Goal: Task Accomplishment & Management: Manage account settings

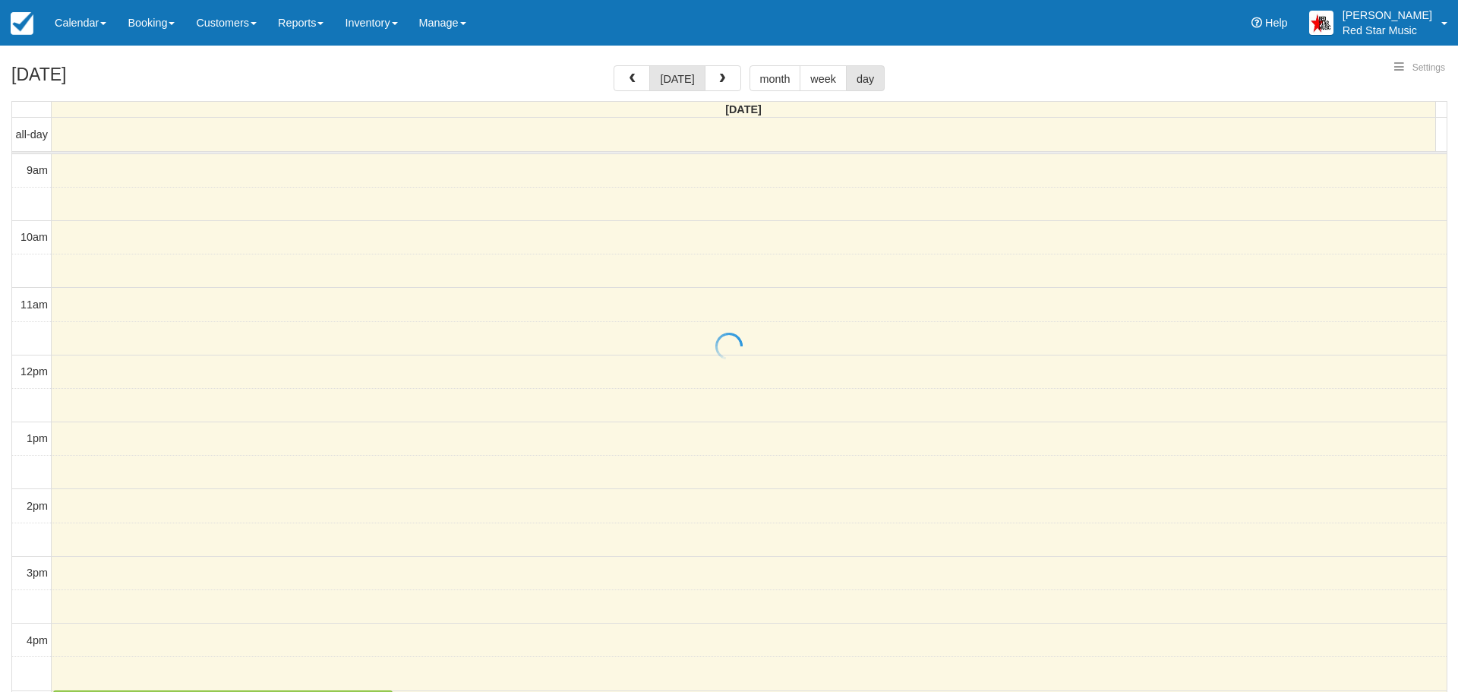
select select
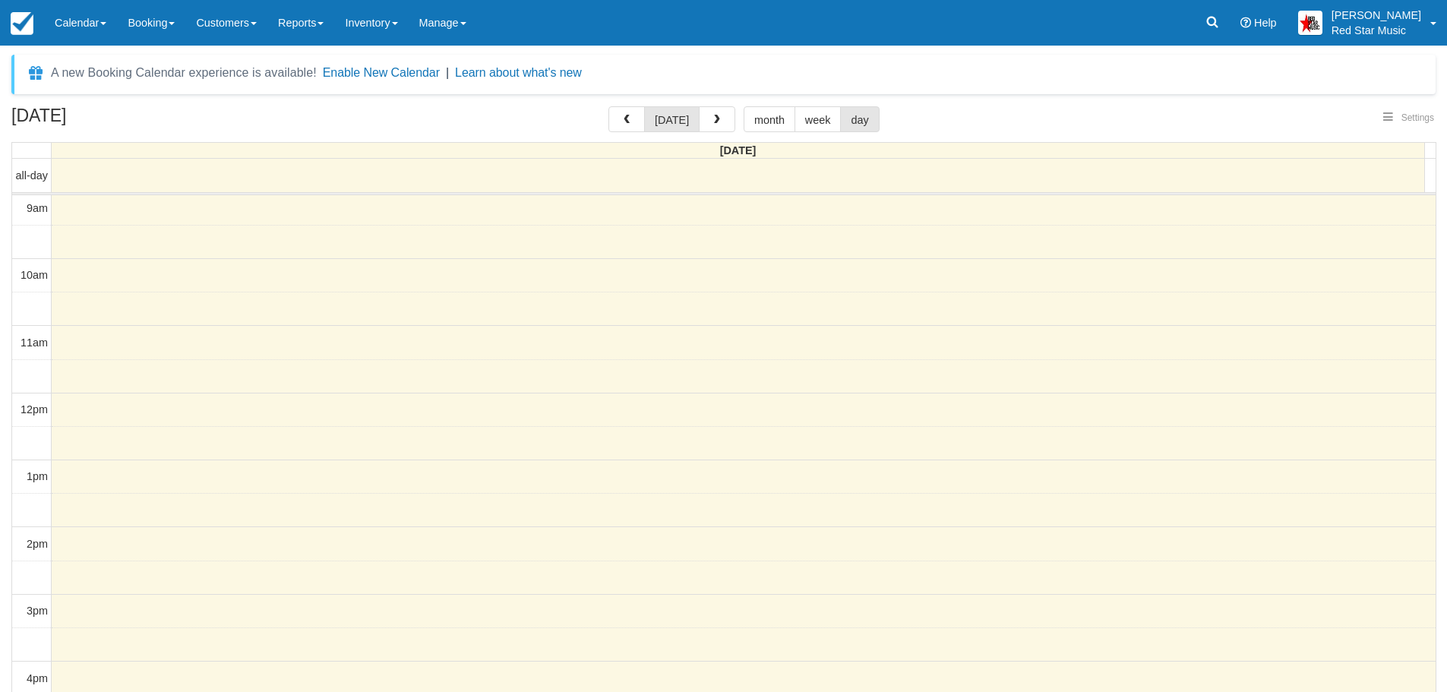
select select
click at [717, 118] on span "button" at bounding box center [717, 120] width 11 height 11
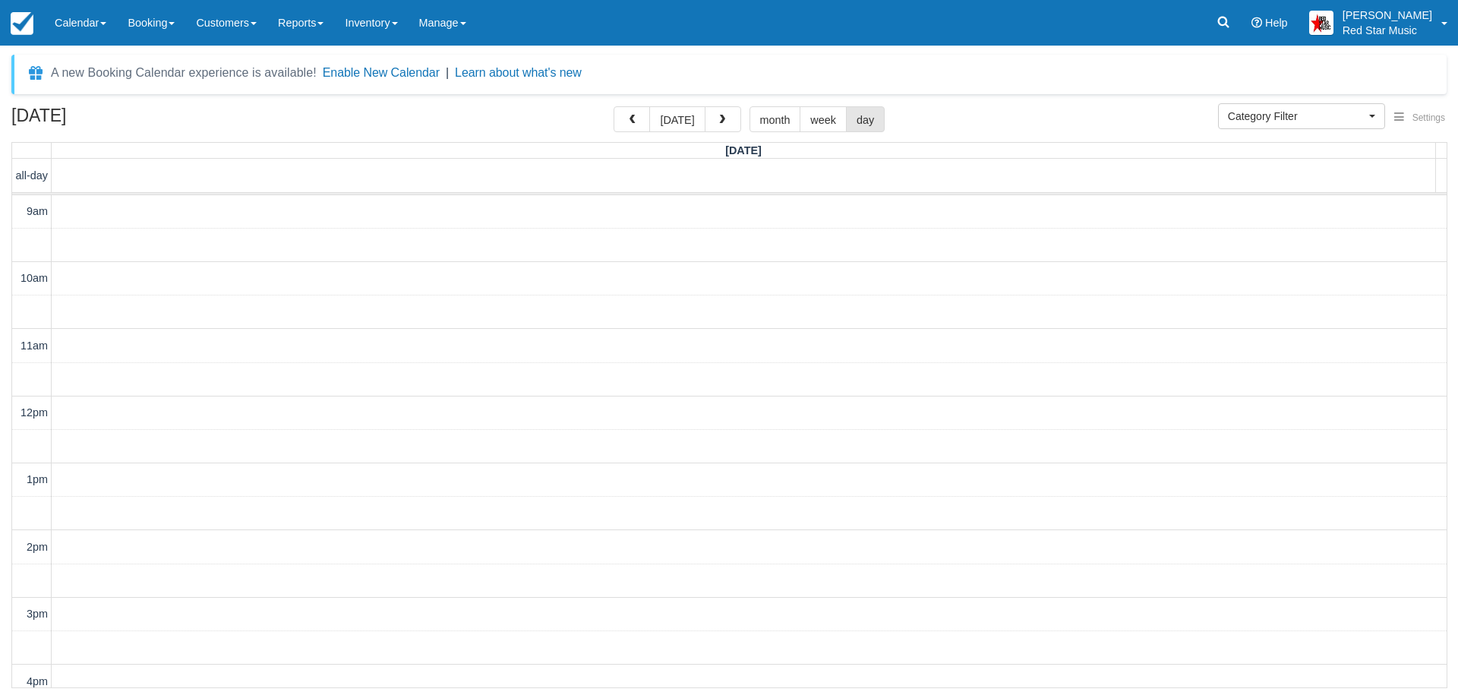
scroll to position [269, 0]
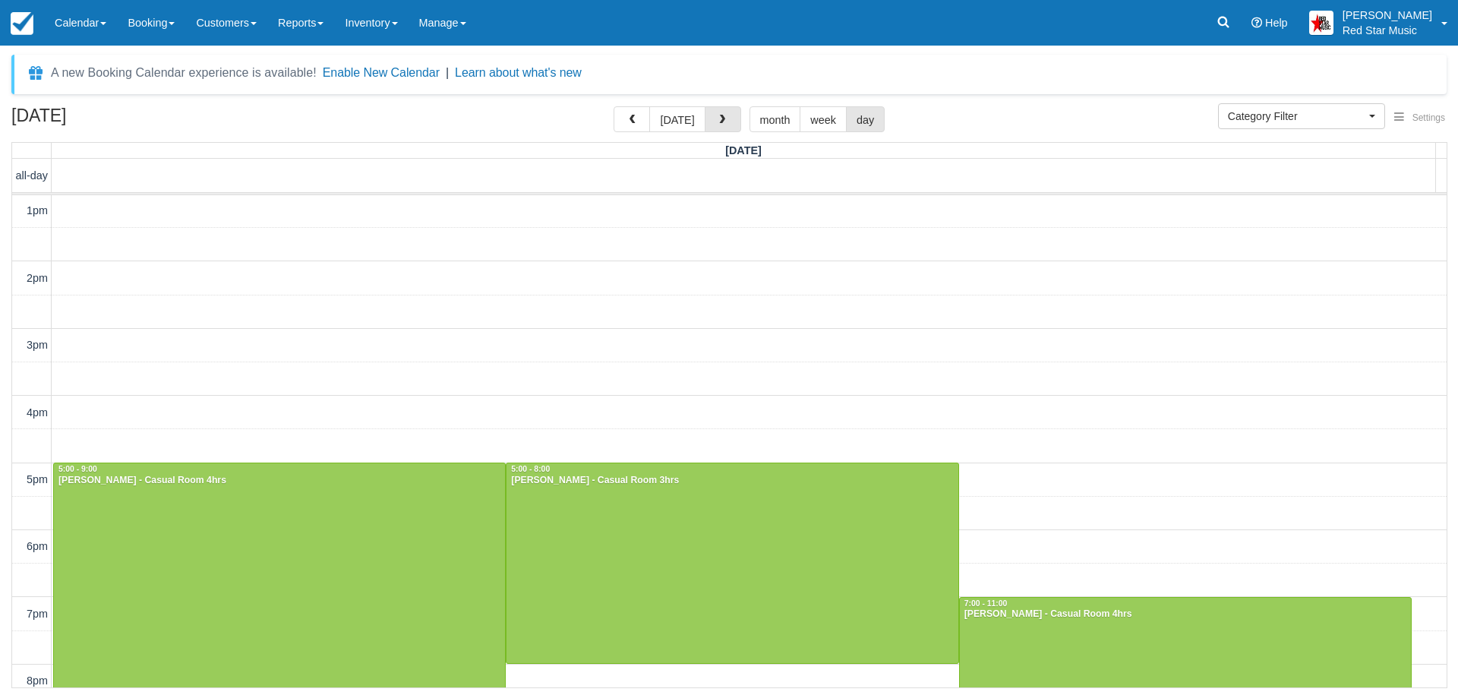
click at [717, 118] on span "button" at bounding box center [722, 120] width 11 height 11
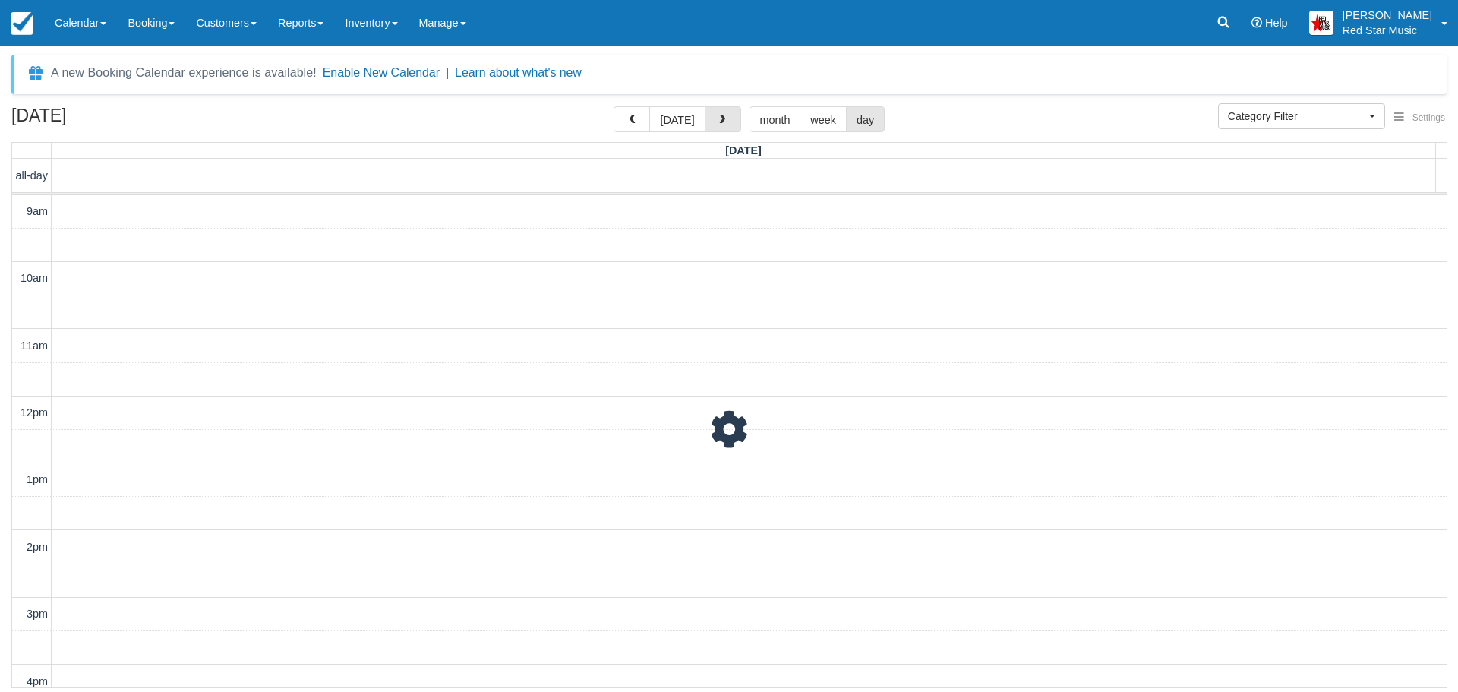
click at [717, 118] on span "button" at bounding box center [722, 120] width 11 height 11
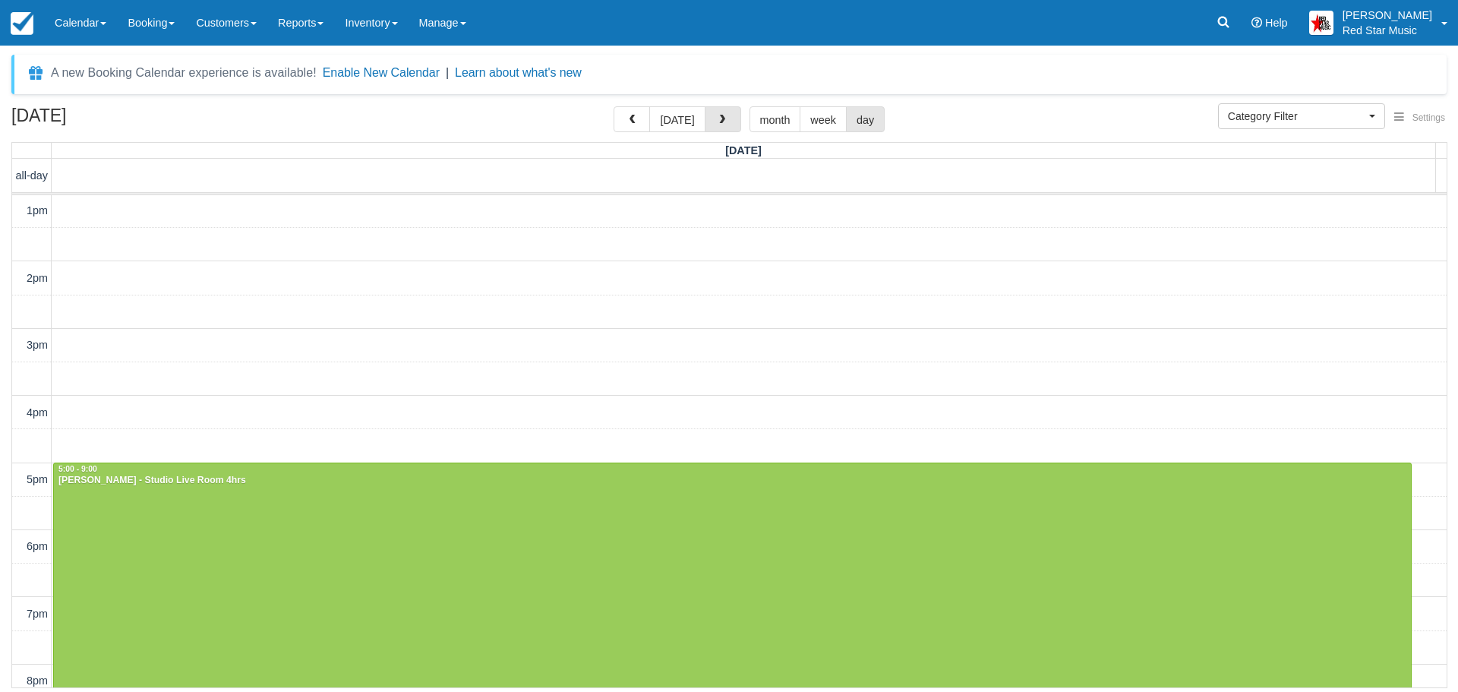
click at [717, 118] on span "button" at bounding box center [722, 120] width 11 height 11
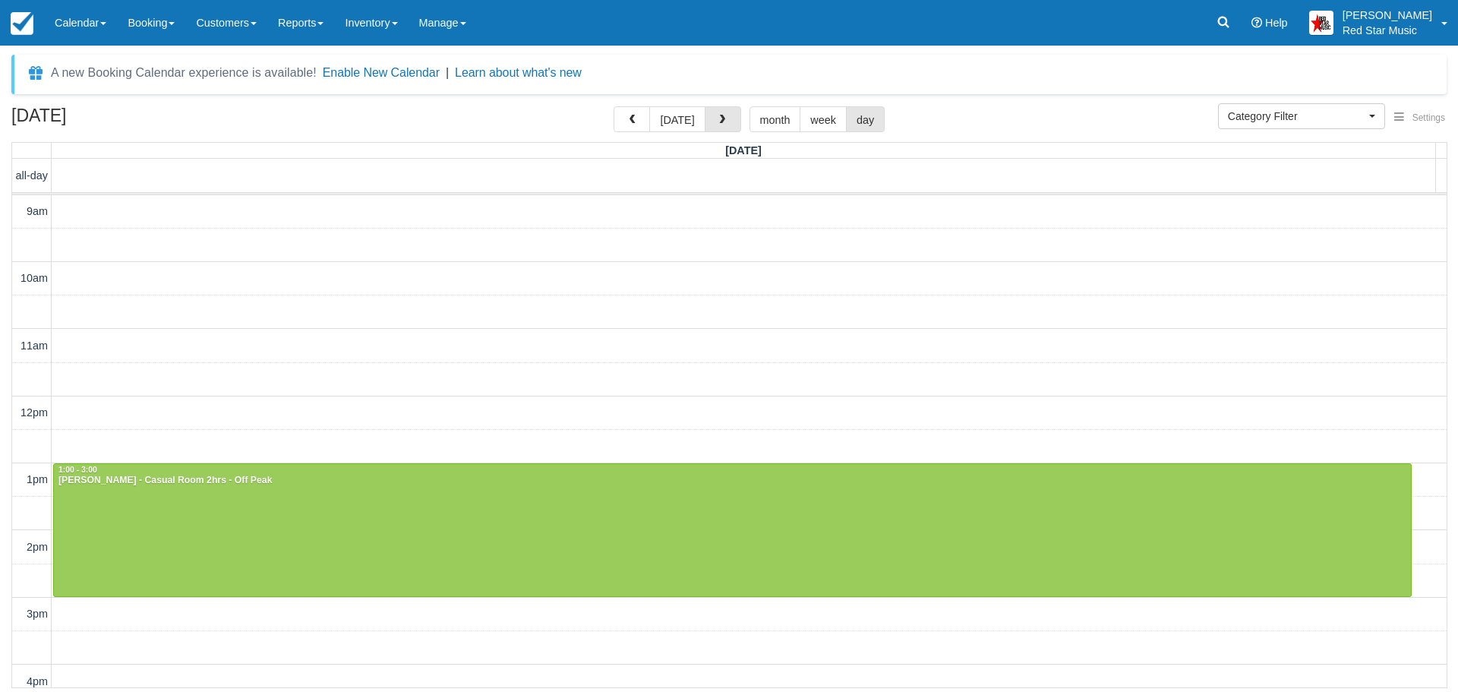
click at [717, 118] on span "button" at bounding box center [722, 120] width 11 height 11
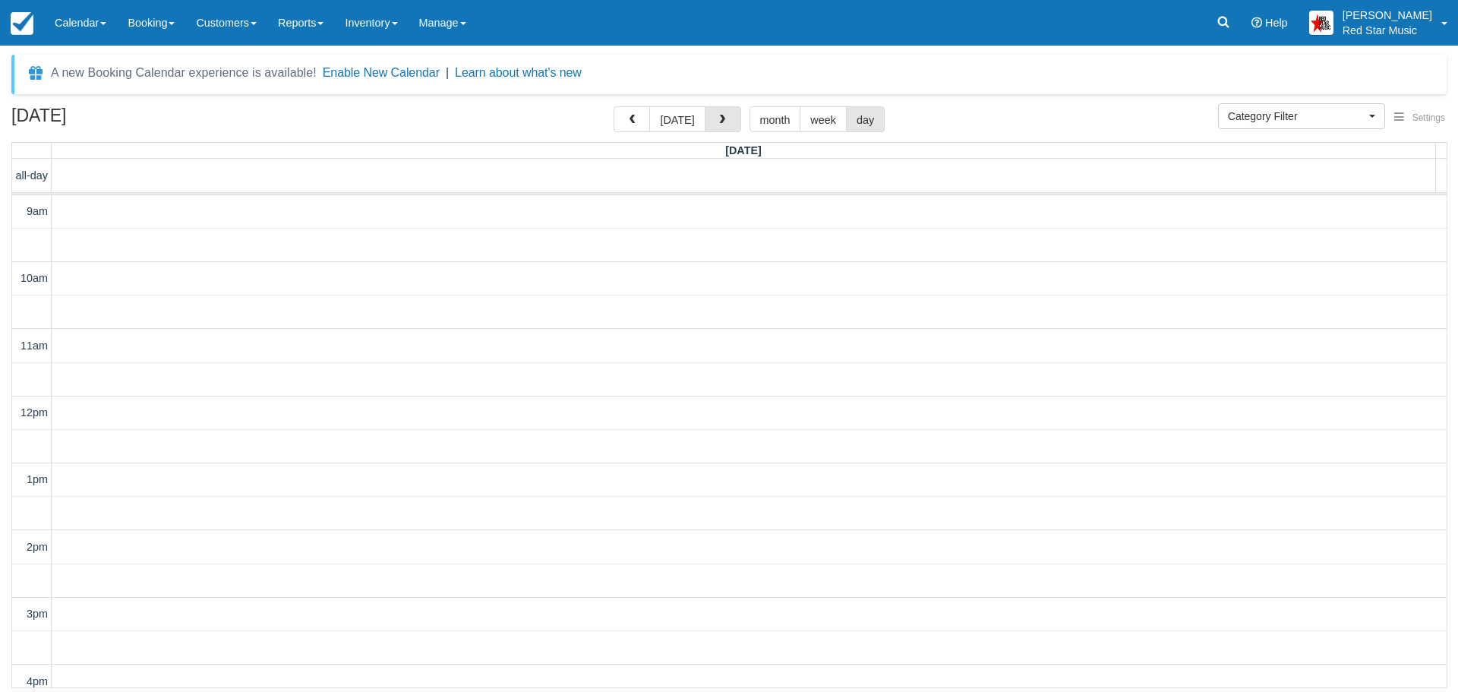
scroll to position [269, 0]
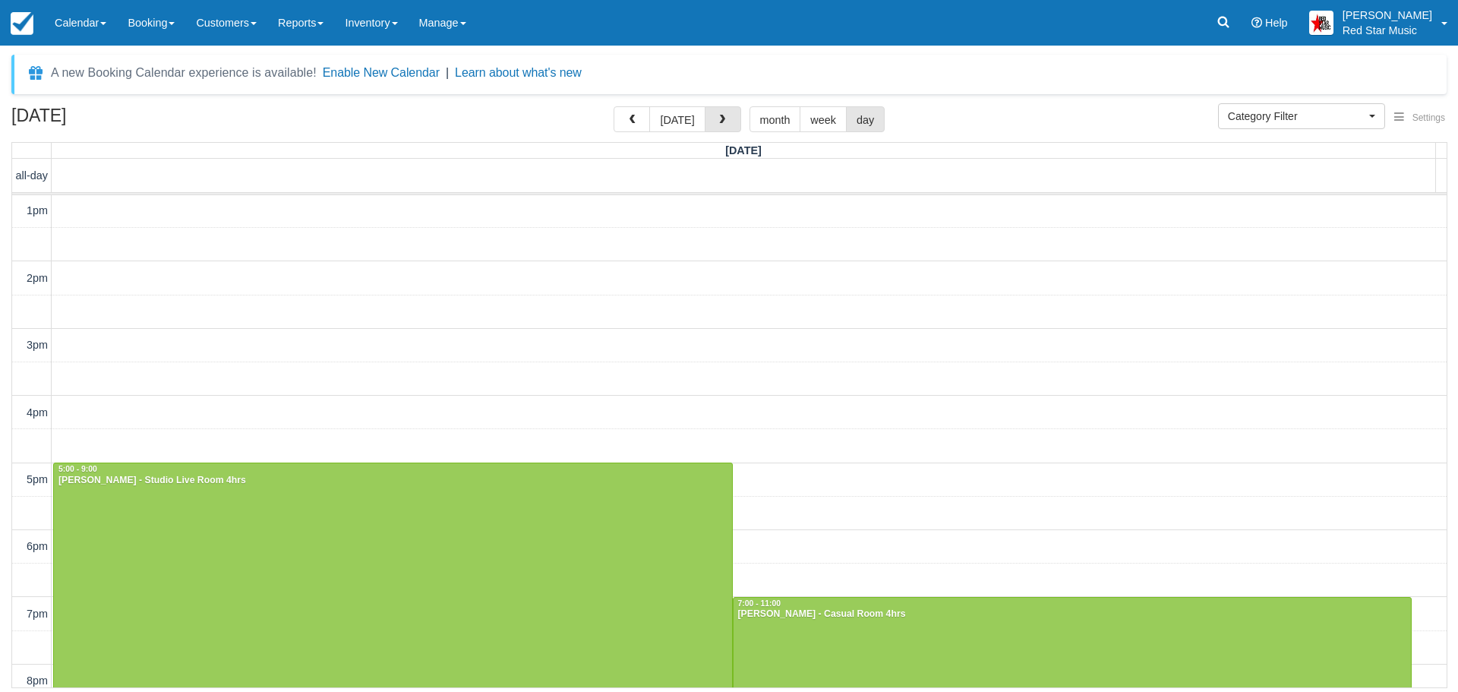
click at [717, 118] on span "button" at bounding box center [722, 120] width 11 height 11
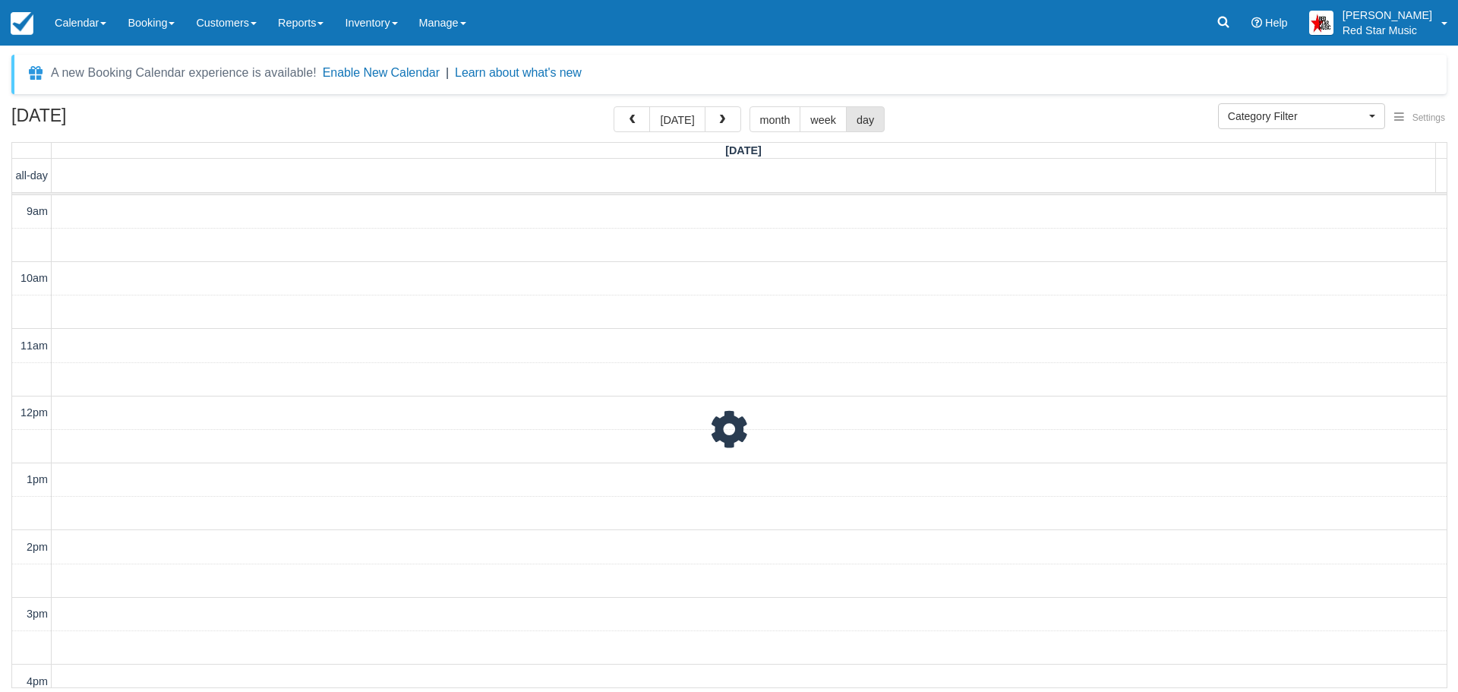
scroll to position [44, 0]
click at [717, 118] on span "button" at bounding box center [722, 120] width 11 height 11
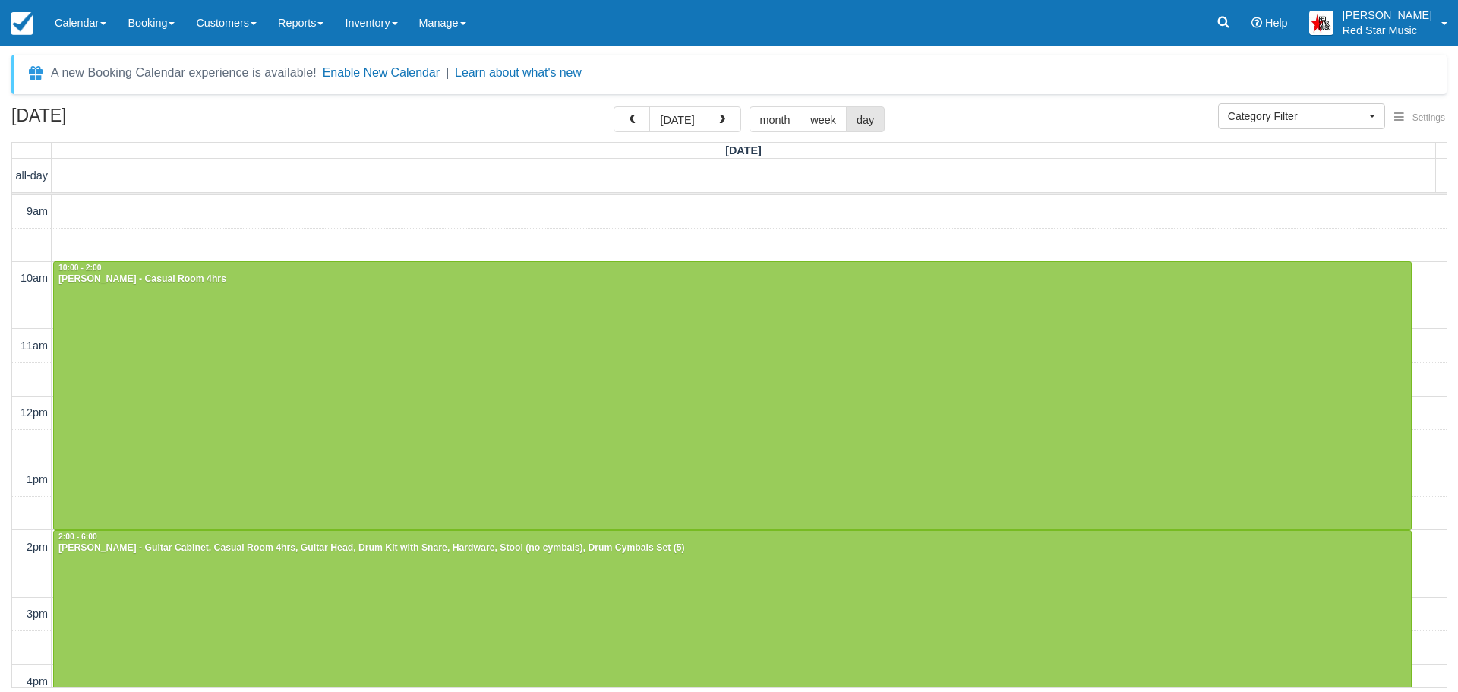
scroll to position [269, 0]
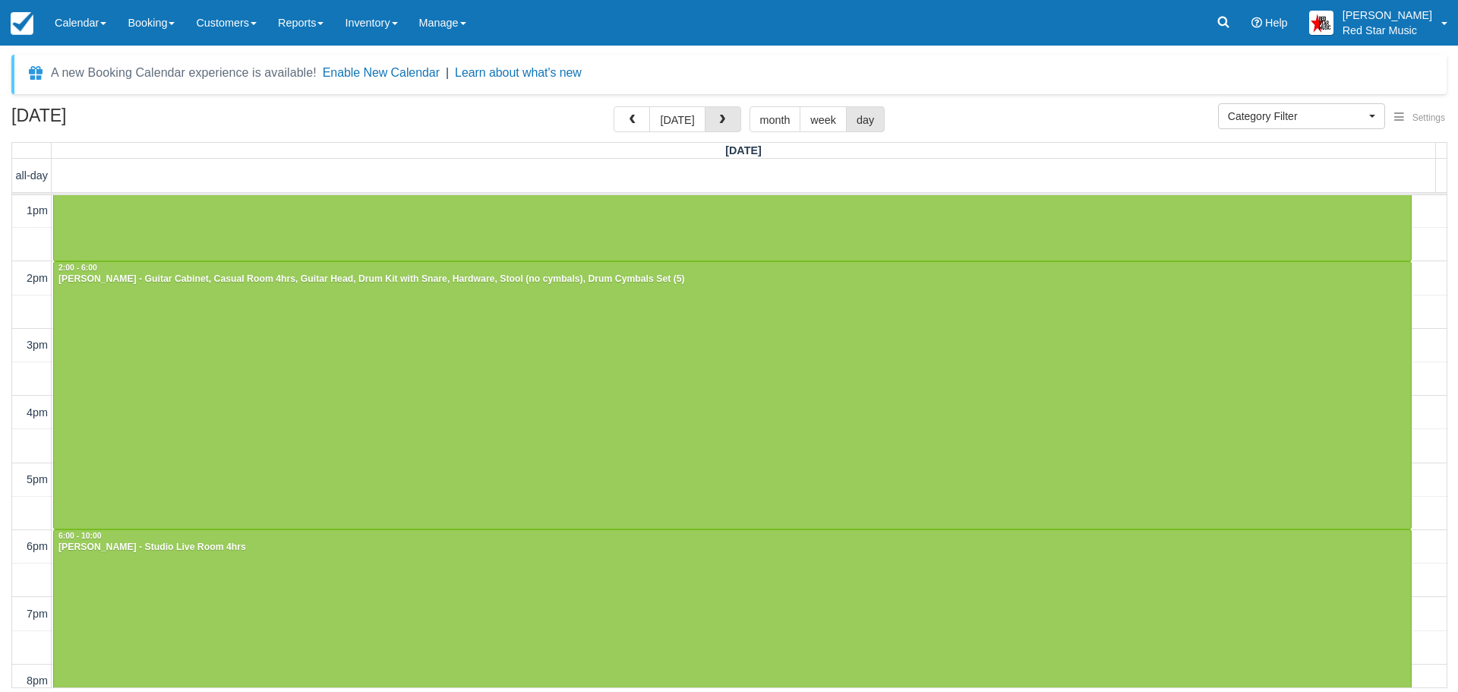
click at [717, 118] on span "button" at bounding box center [722, 120] width 11 height 11
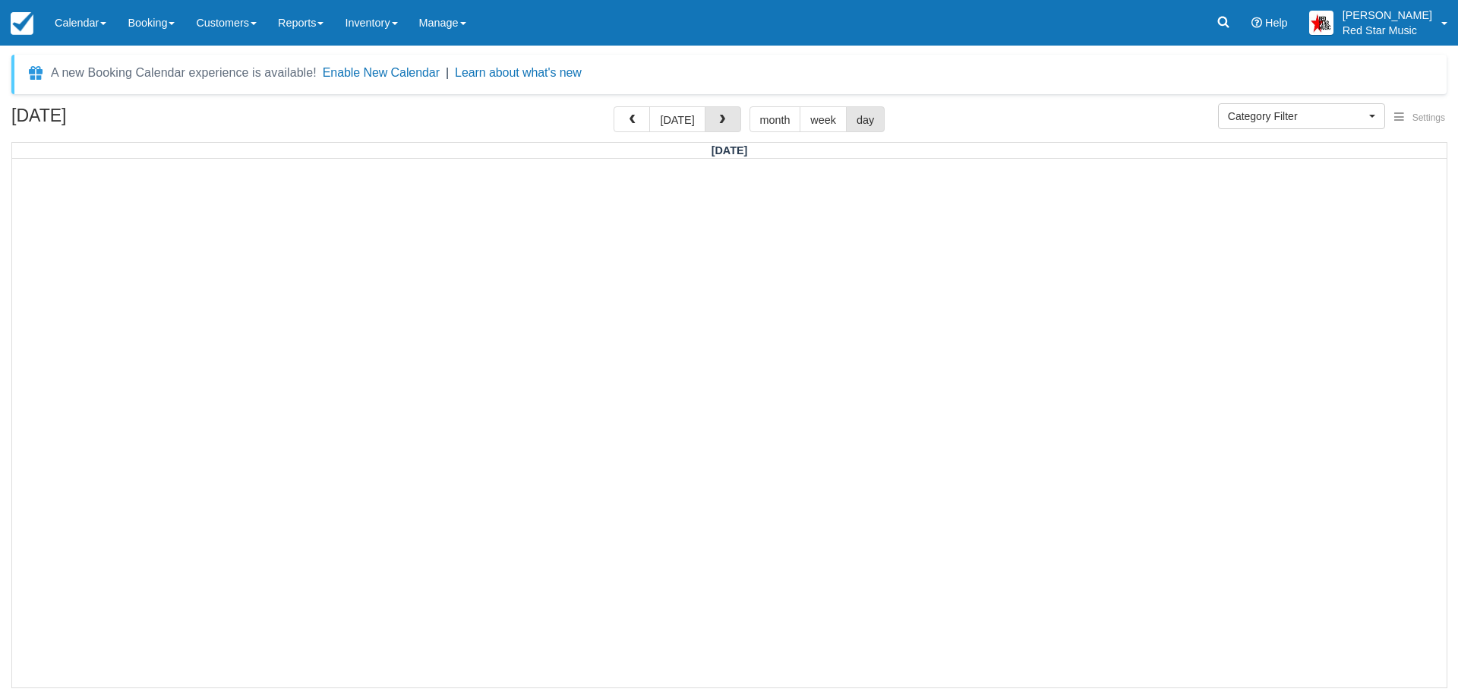
click at [717, 118] on span "button" at bounding box center [722, 120] width 11 height 11
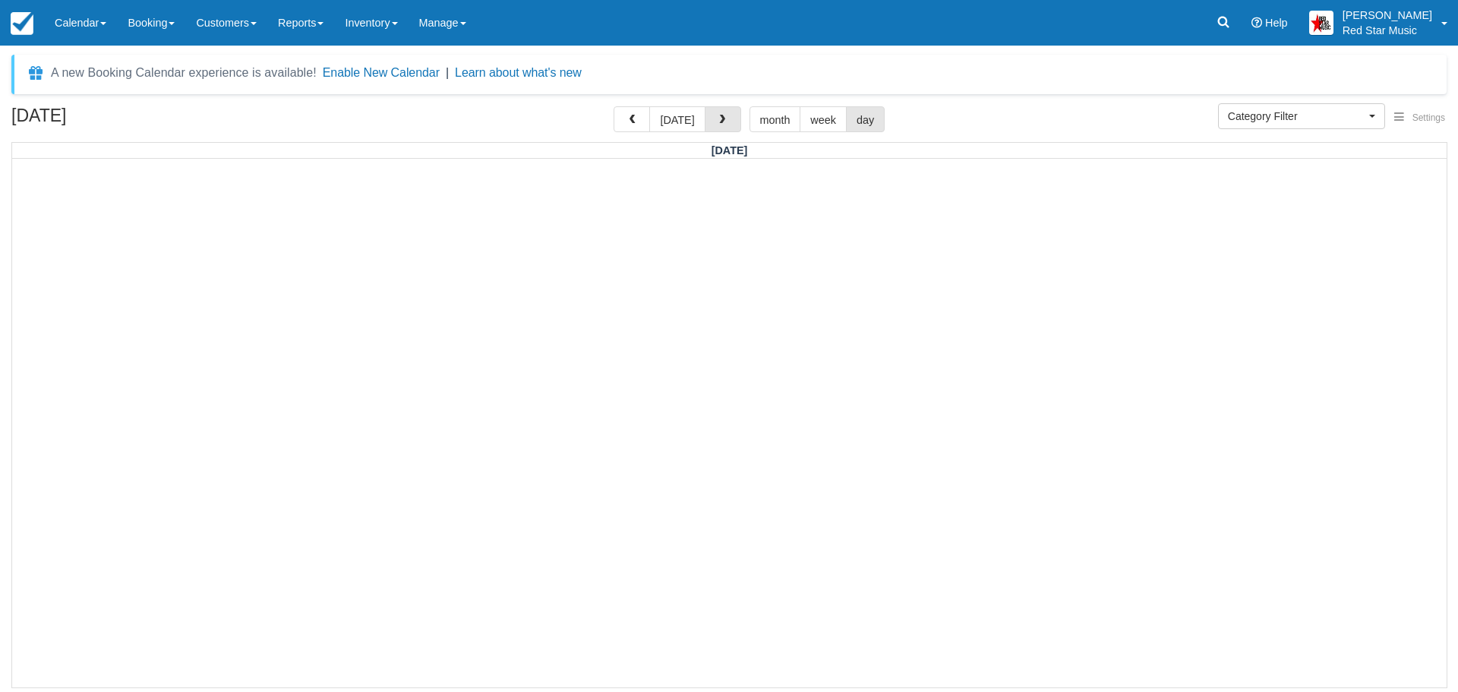
click at [717, 118] on span "button" at bounding box center [722, 120] width 11 height 11
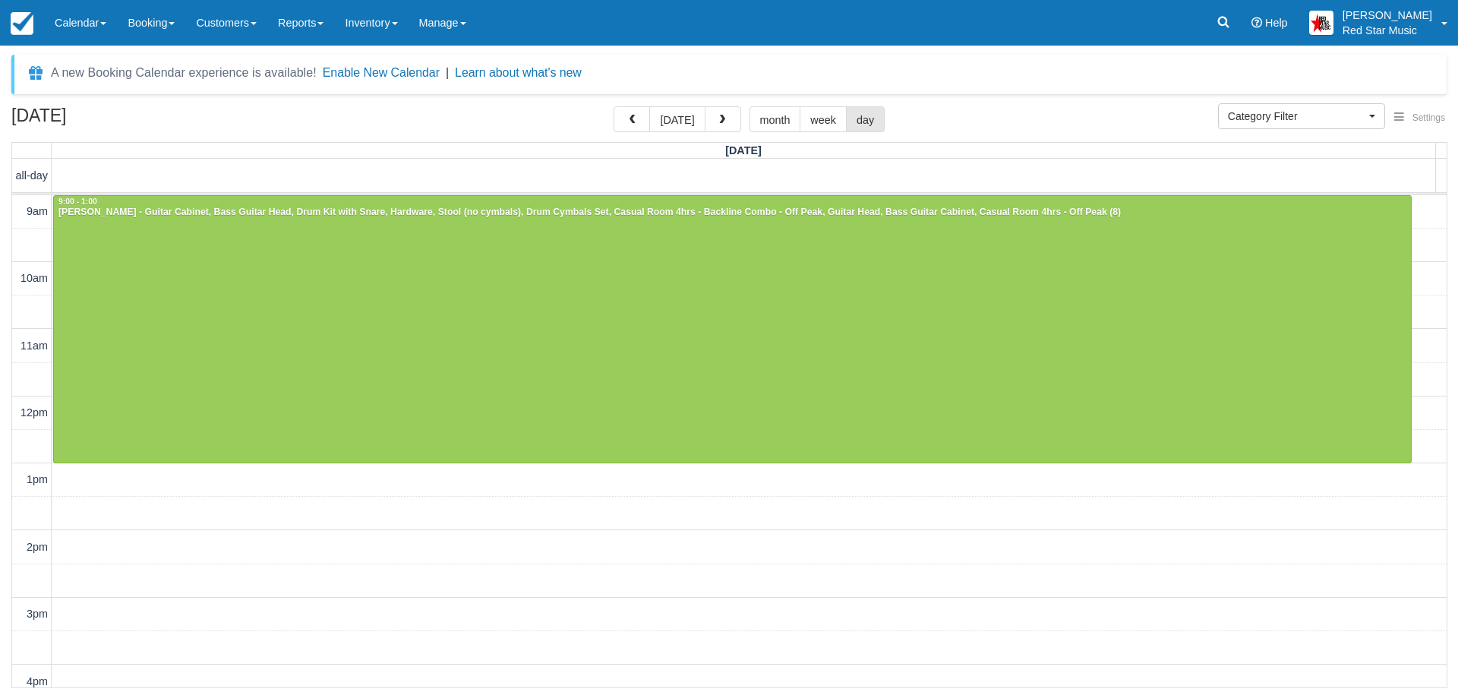
click at [717, 118] on span "button" at bounding box center [722, 120] width 11 height 11
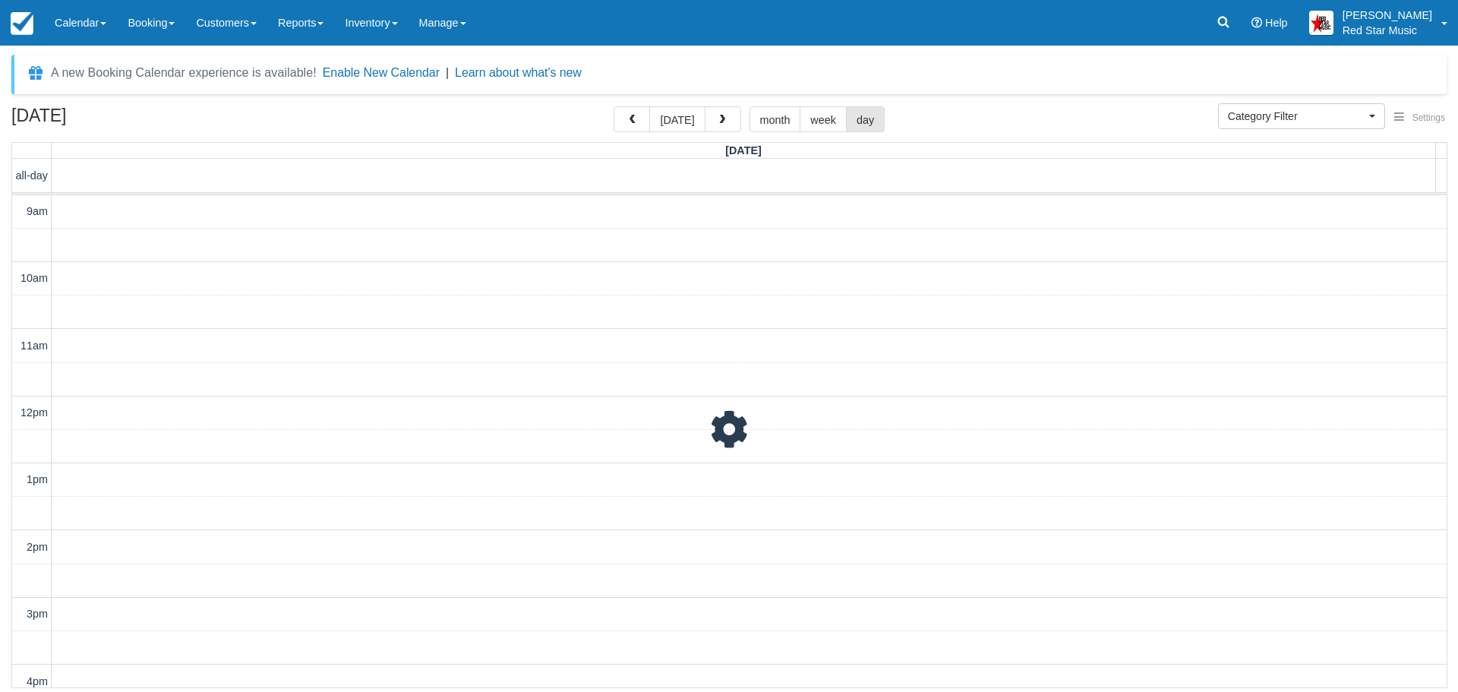
click at [717, 118] on span "button" at bounding box center [722, 120] width 11 height 11
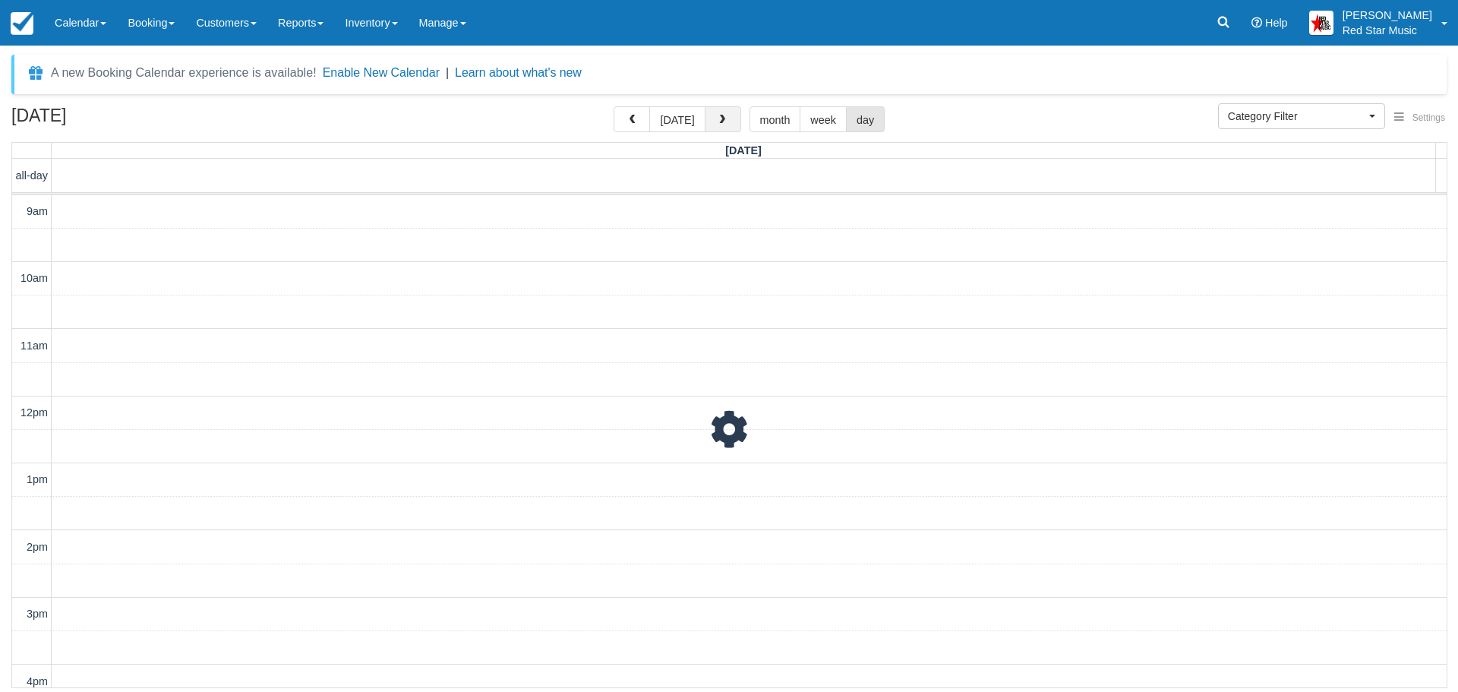
click at [717, 118] on span "button" at bounding box center [722, 120] width 11 height 11
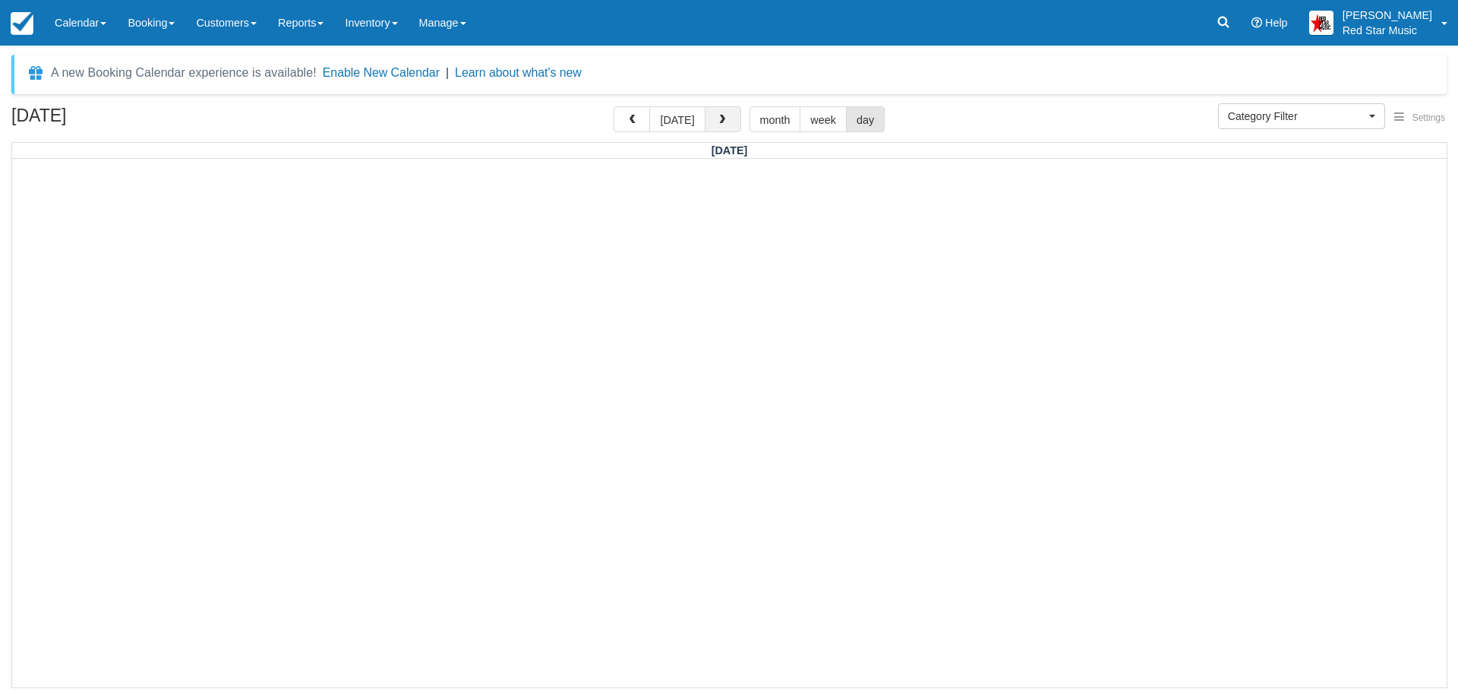
click at [717, 118] on span "button" at bounding box center [722, 120] width 11 height 11
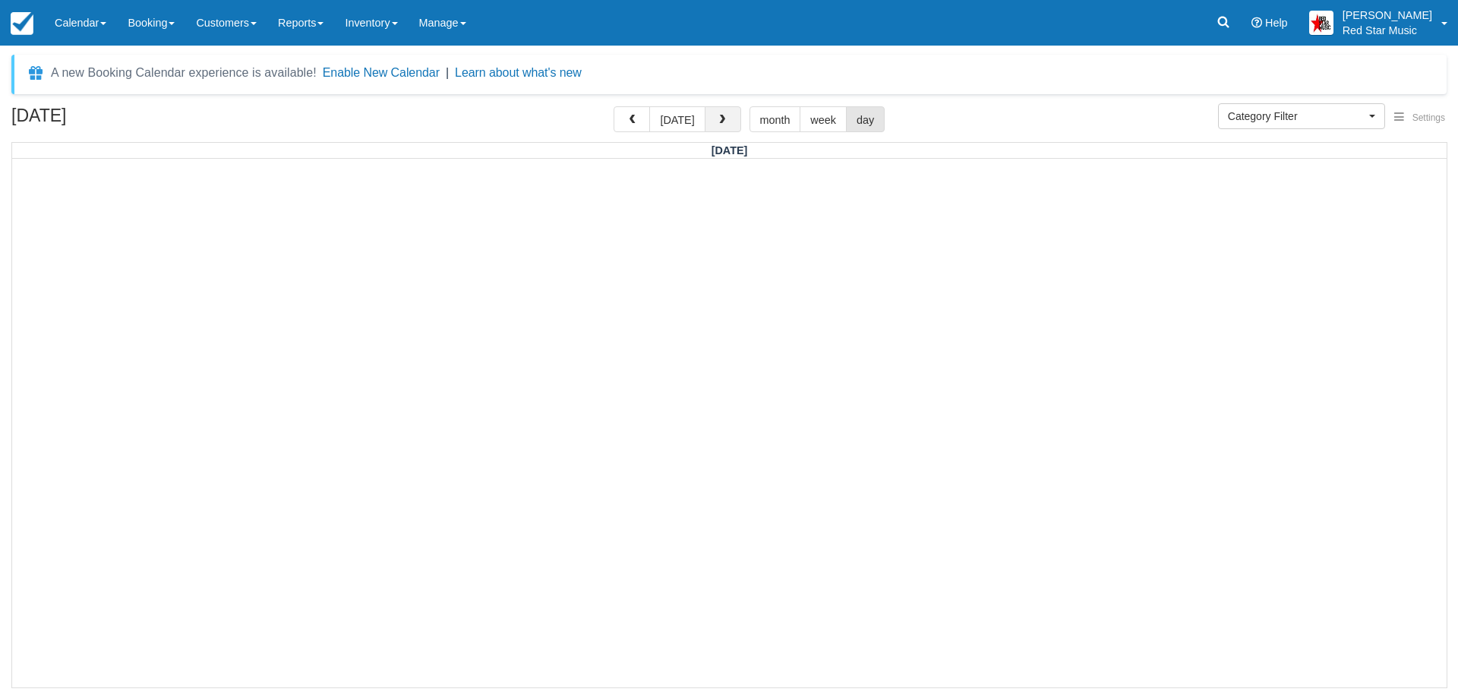
click at [717, 118] on span "button" at bounding box center [722, 120] width 11 height 11
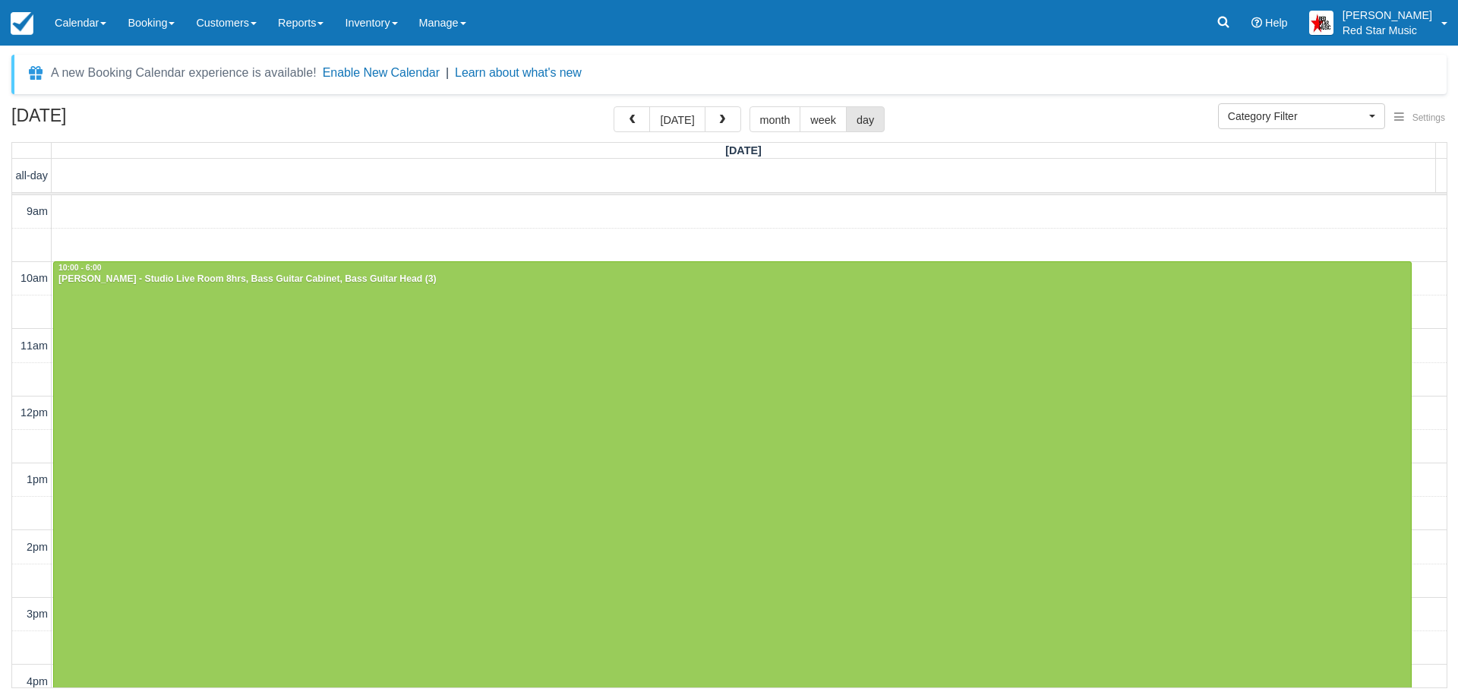
scroll to position [111, 0]
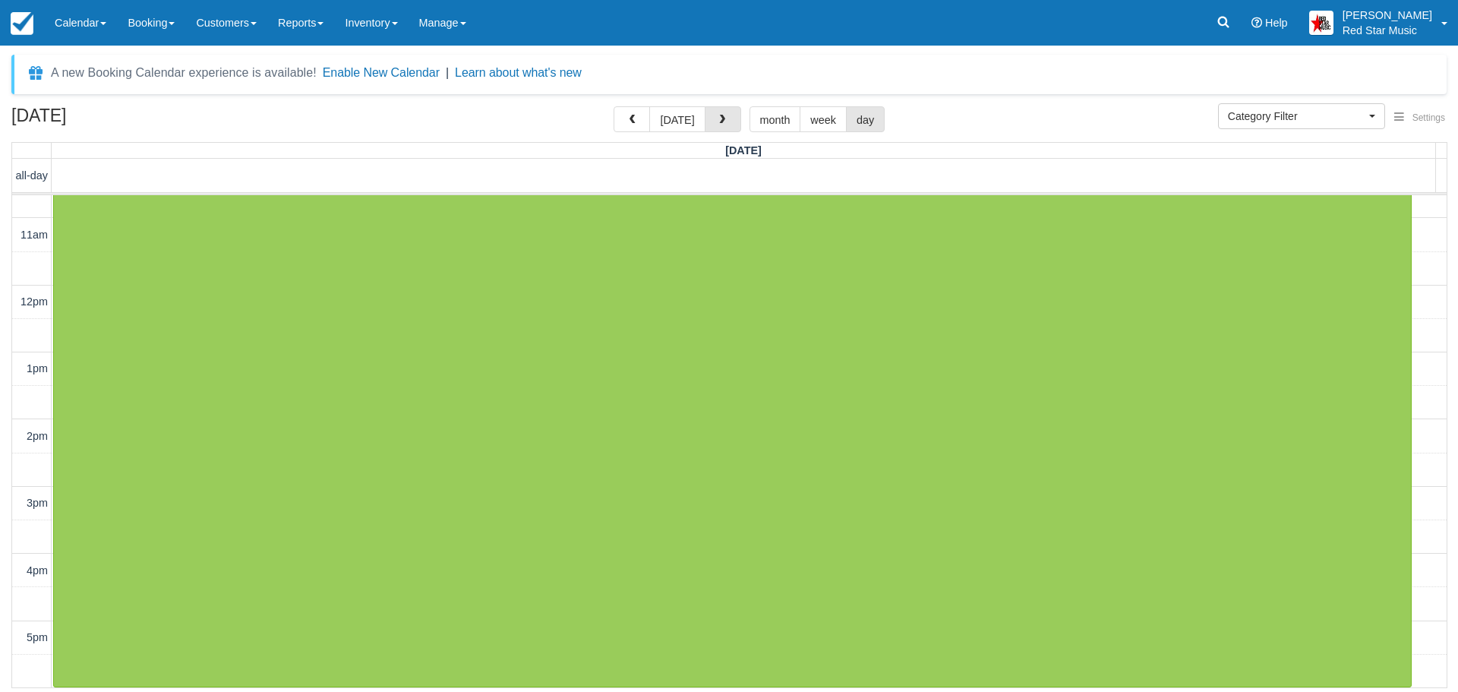
click at [717, 118] on span "button" at bounding box center [722, 120] width 11 height 11
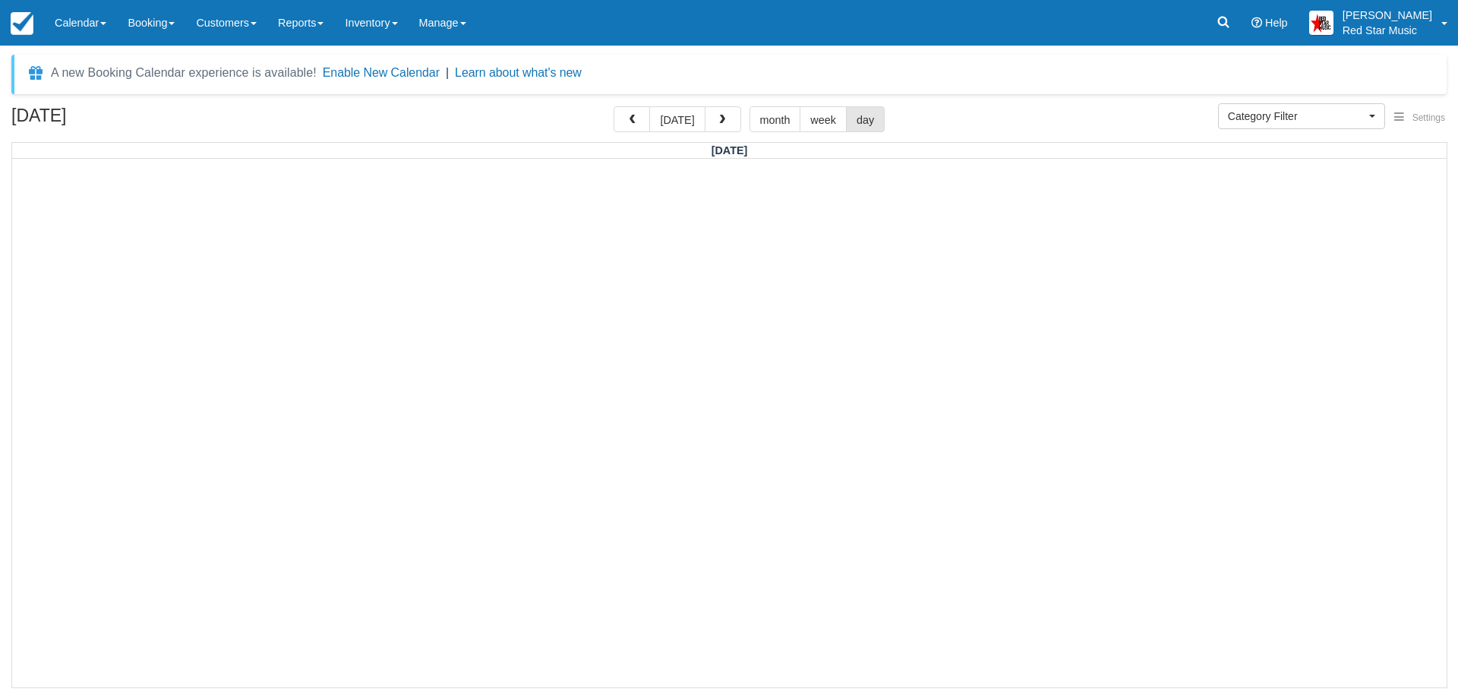
click at [717, 118] on span "button" at bounding box center [722, 120] width 11 height 11
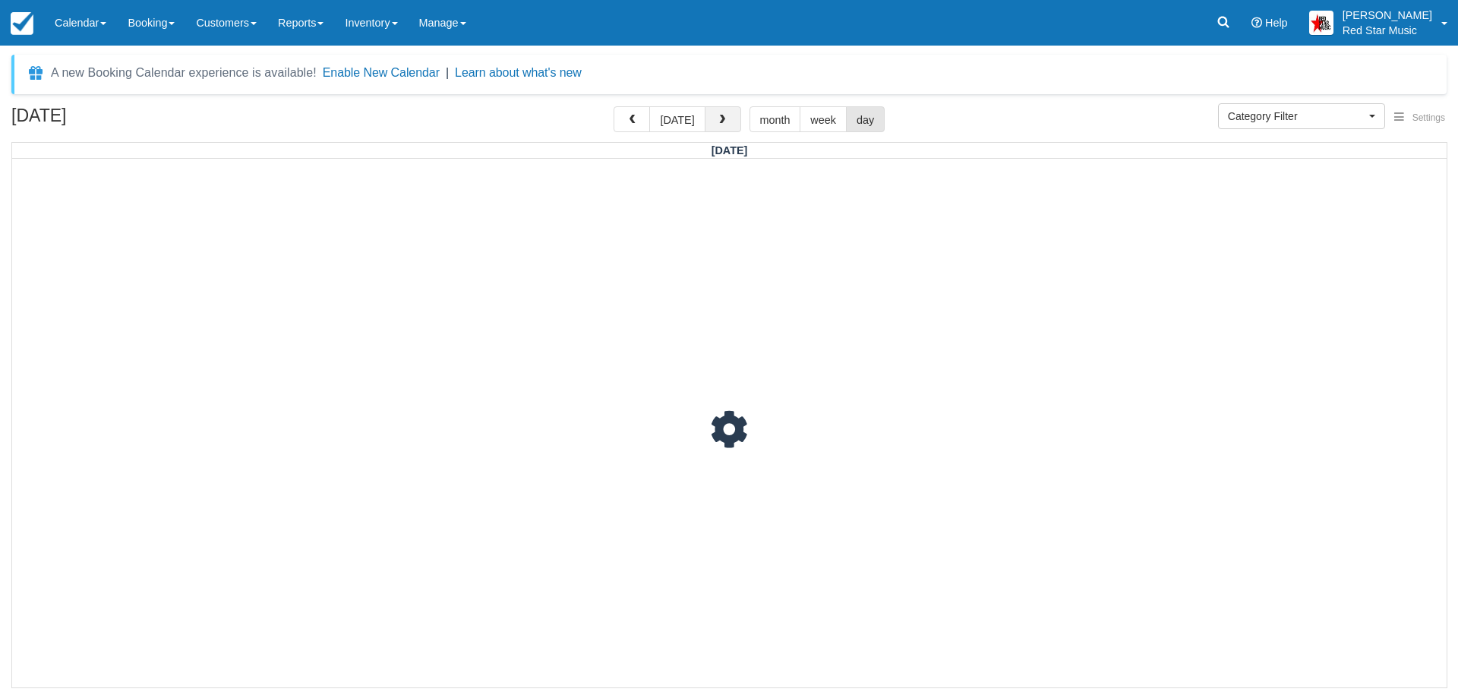
click at [717, 119] on span "button" at bounding box center [722, 120] width 11 height 11
click at [717, 120] on span "button" at bounding box center [722, 120] width 11 height 11
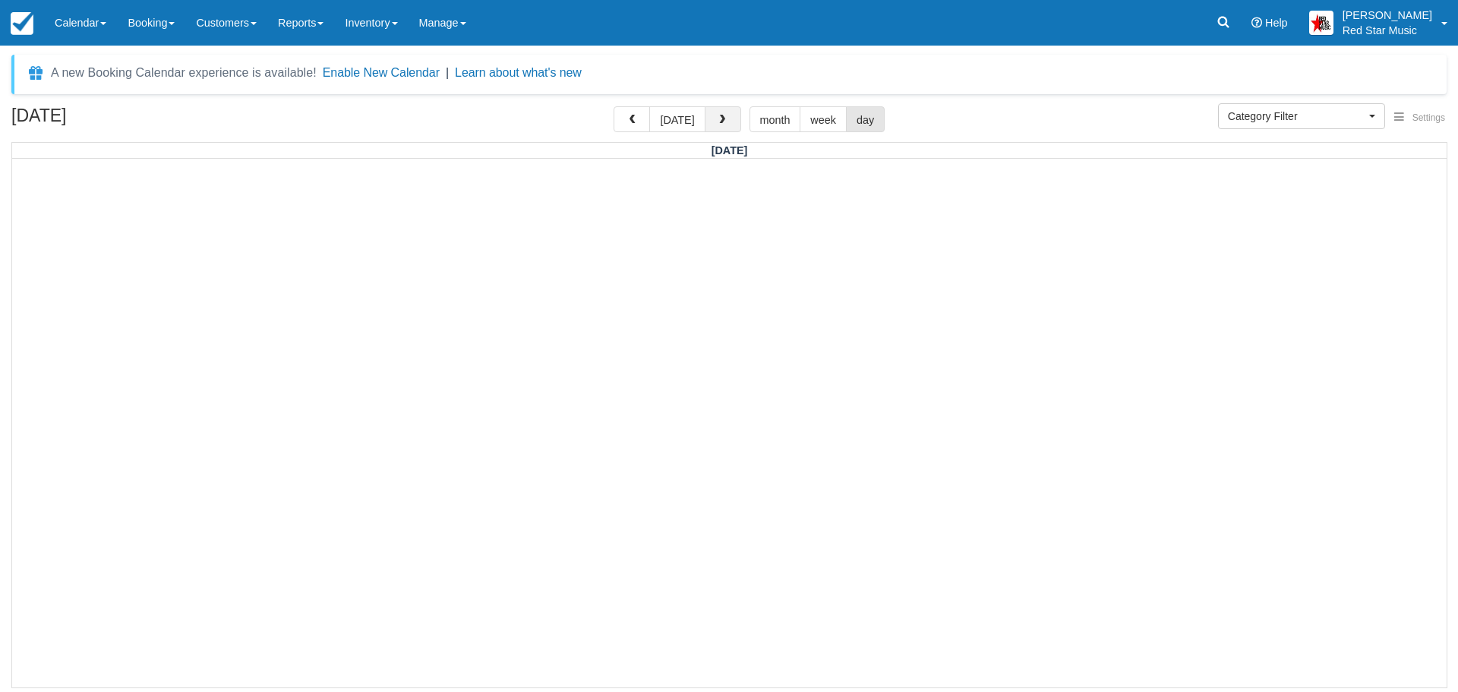
click at [717, 120] on span "button" at bounding box center [722, 120] width 11 height 11
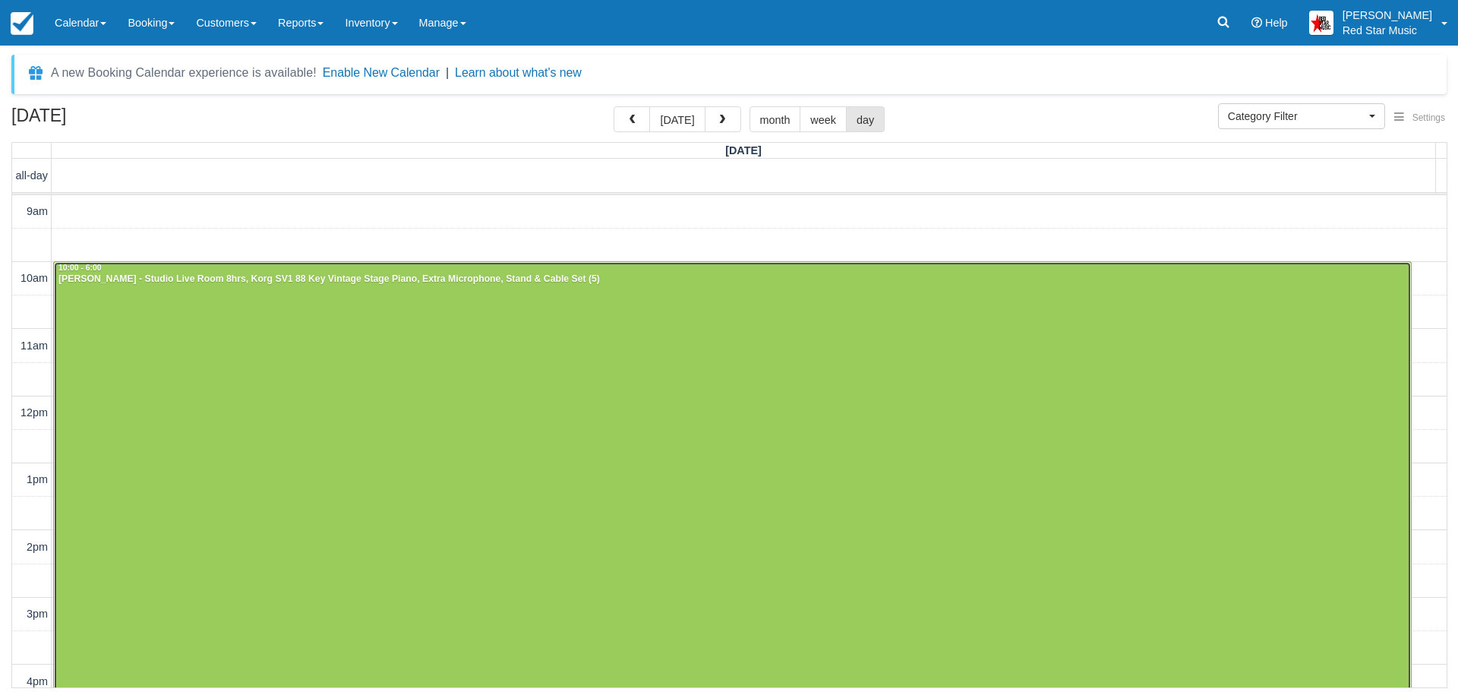
click at [564, 415] on div at bounding box center [732, 529] width 1357 height 535
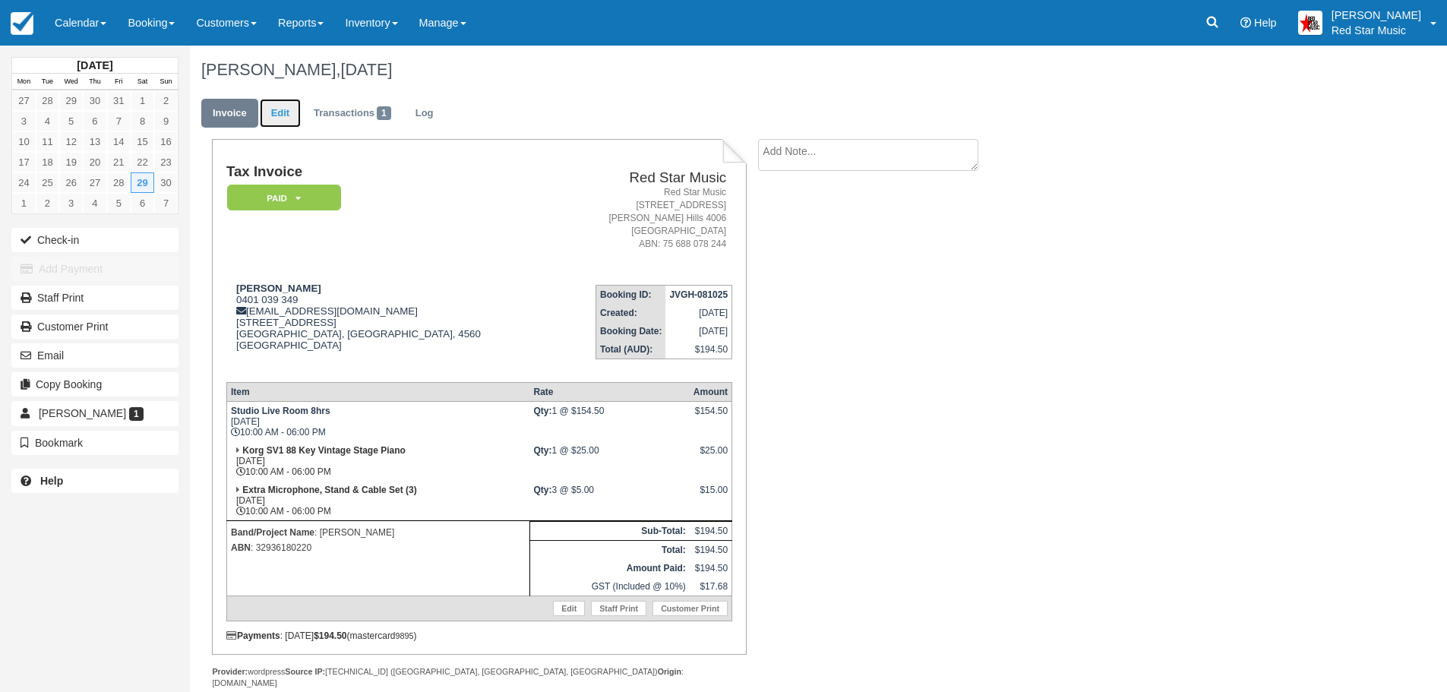
click at [283, 109] on link "Edit" at bounding box center [280, 114] width 41 height 30
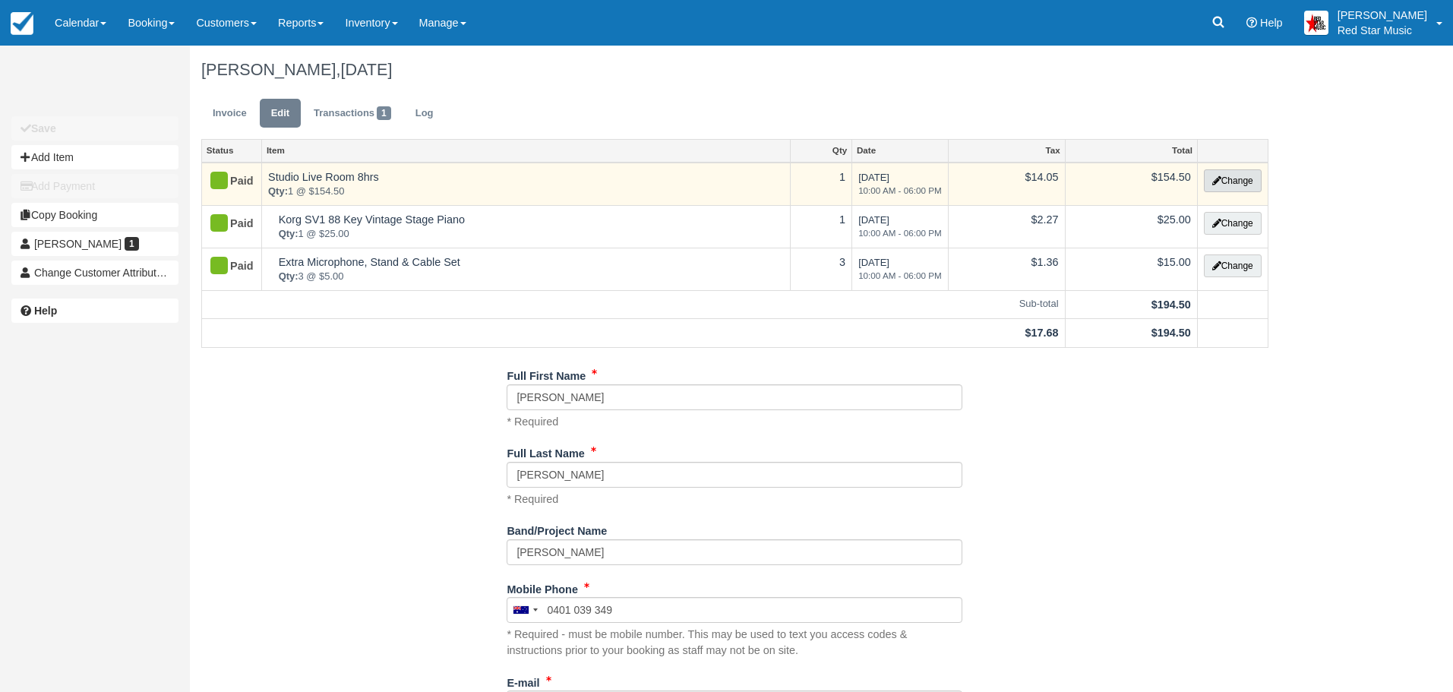
click at [1227, 178] on button "Change" at bounding box center [1233, 180] width 58 height 23
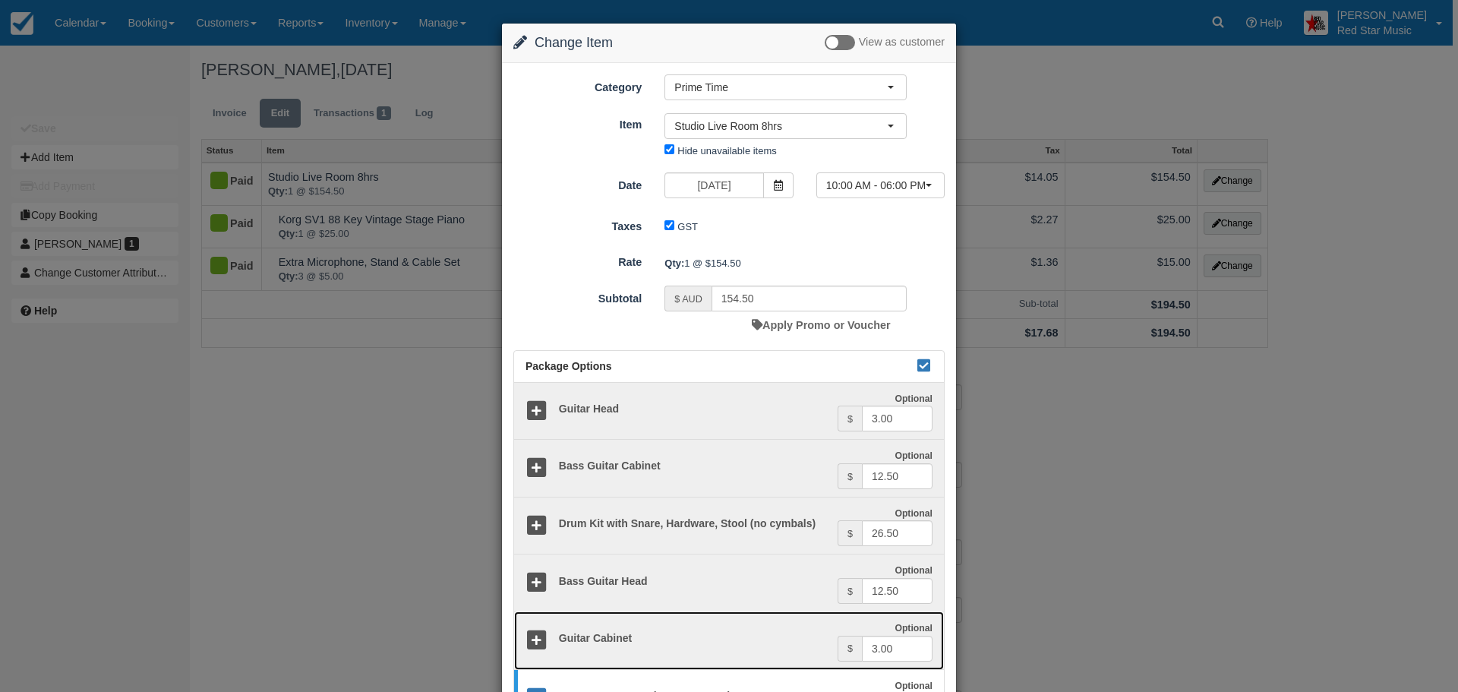
click at [532, 635] on icon at bounding box center [537, 641] width 22 height 22
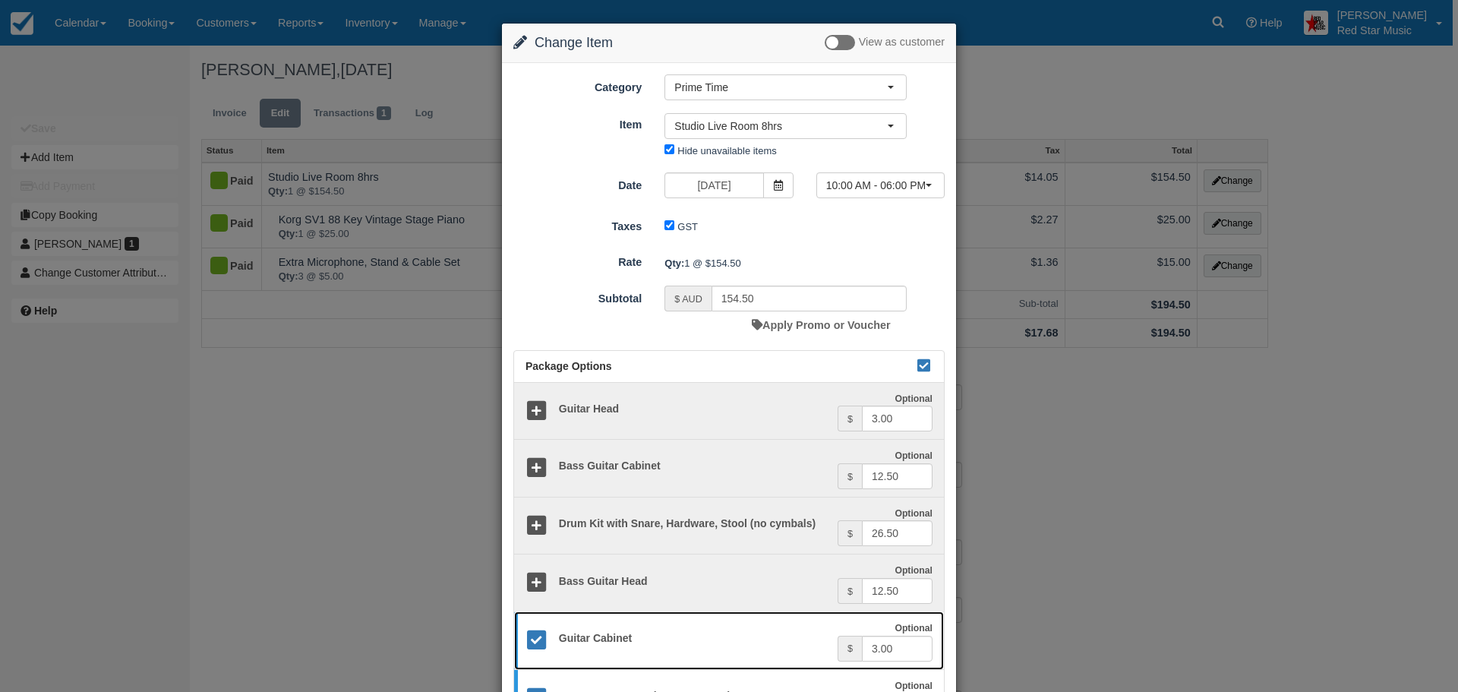
scroll to position [307, 0]
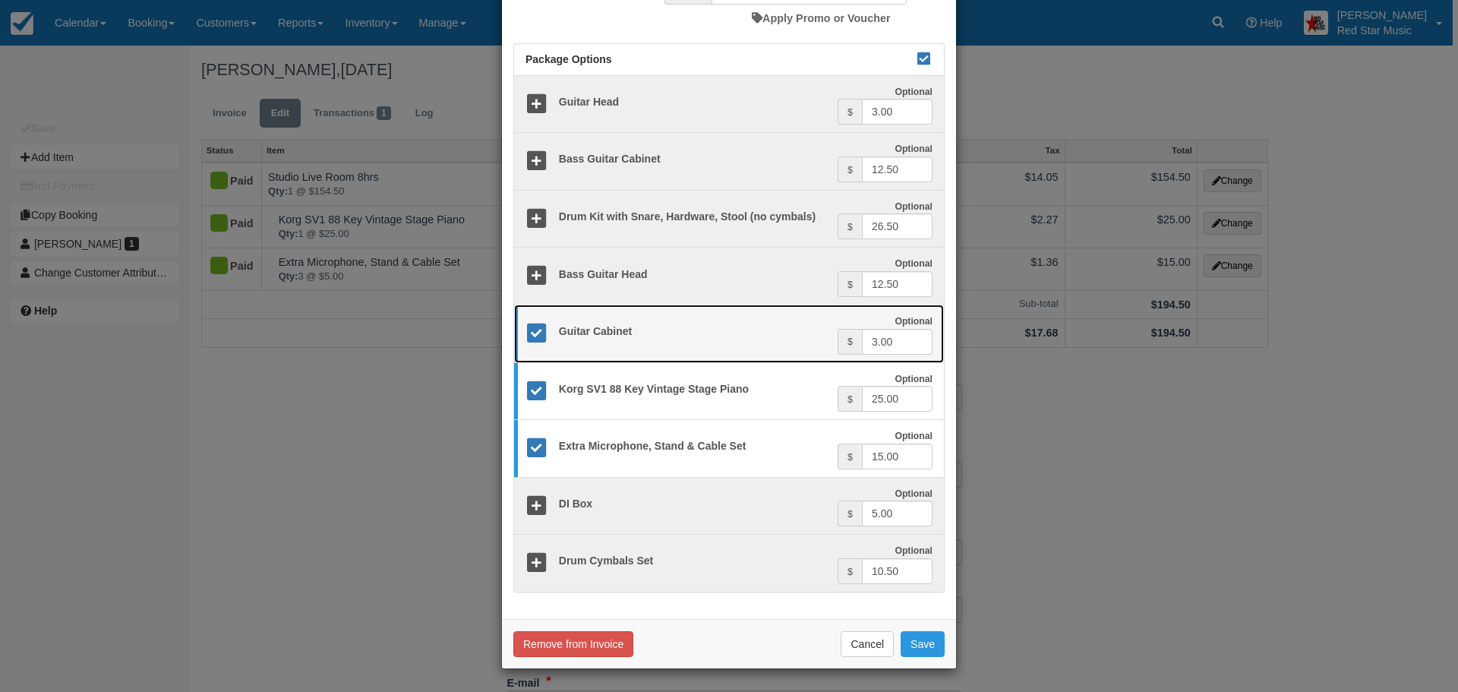
click at [532, 327] on icon at bounding box center [537, 334] width 22 height 22
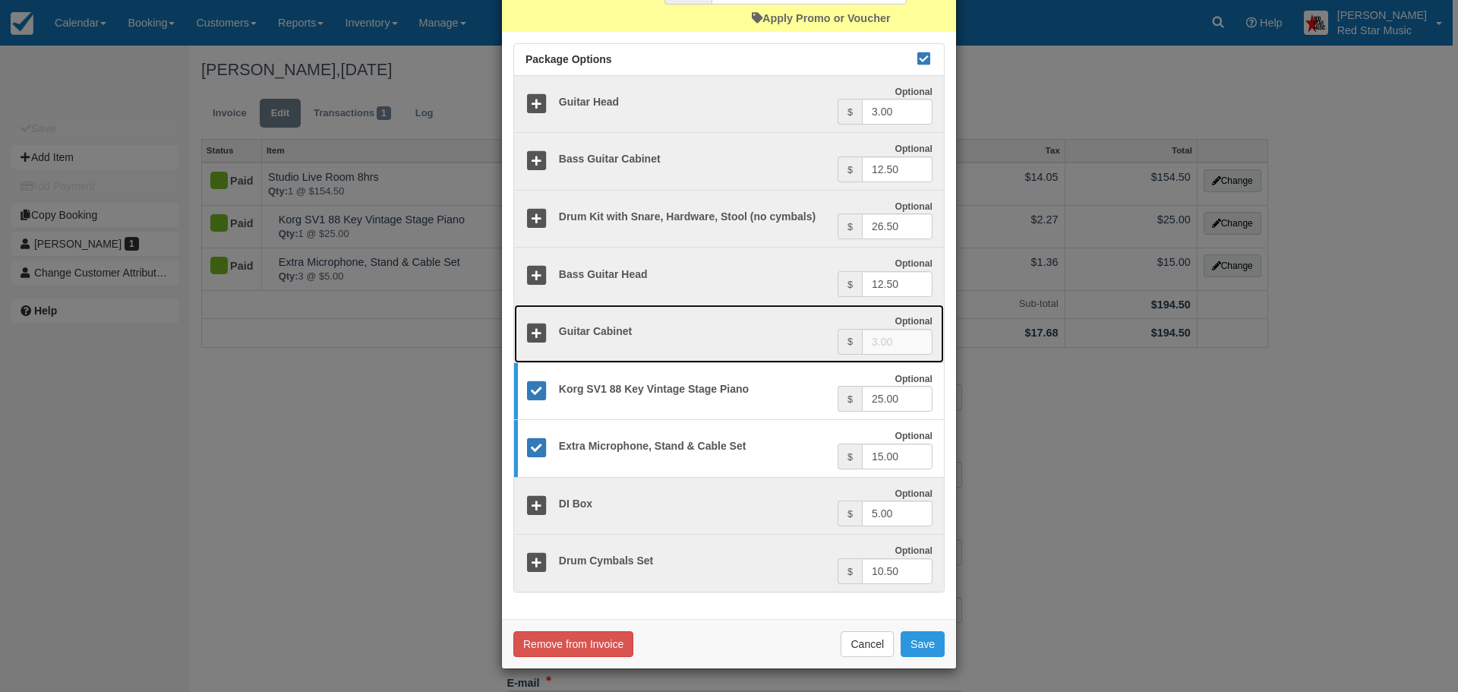
drag, startPoint x: 537, startPoint y: 329, endPoint x: 554, endPoint y: 333, distance: 17.1
click at [538, 329] on icon at bounding box center [537, 334] width 22 height 22
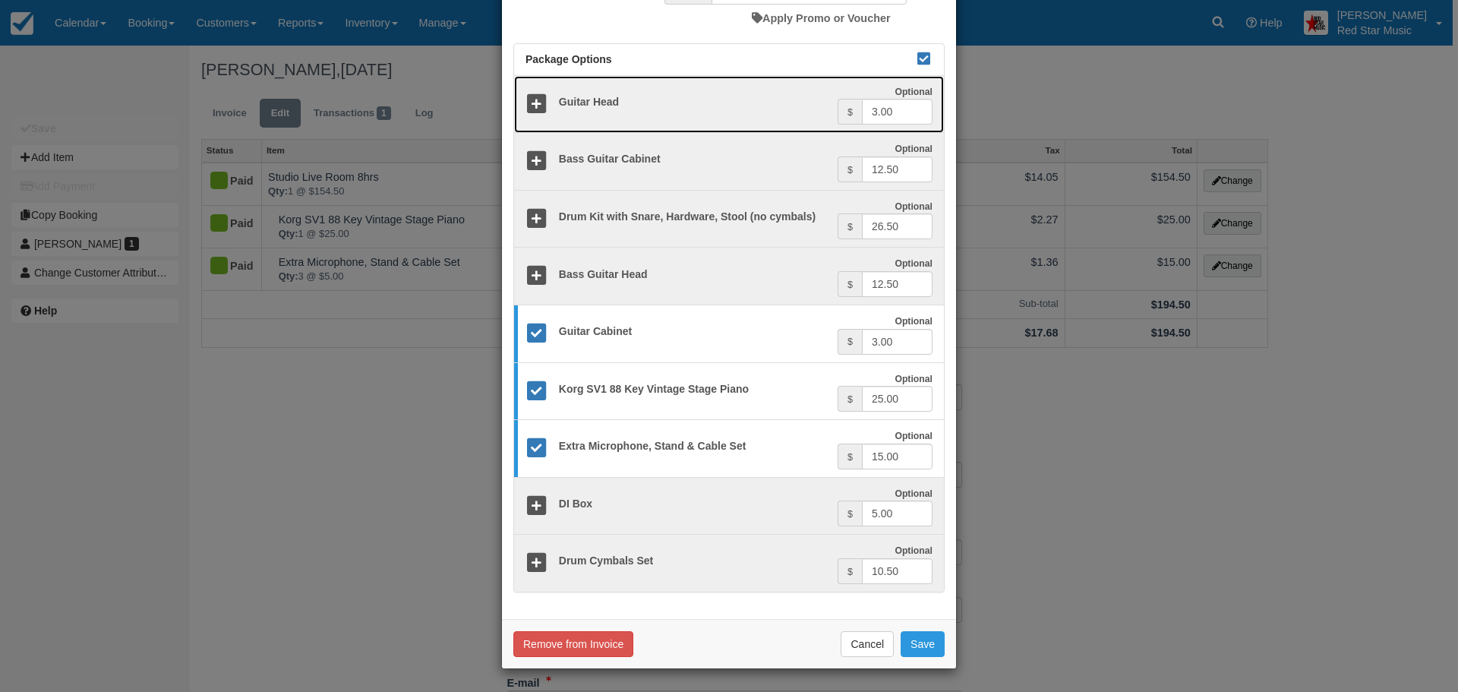
click at [533, 99] on icon at bounding box center [537, 104] width 22 height 22
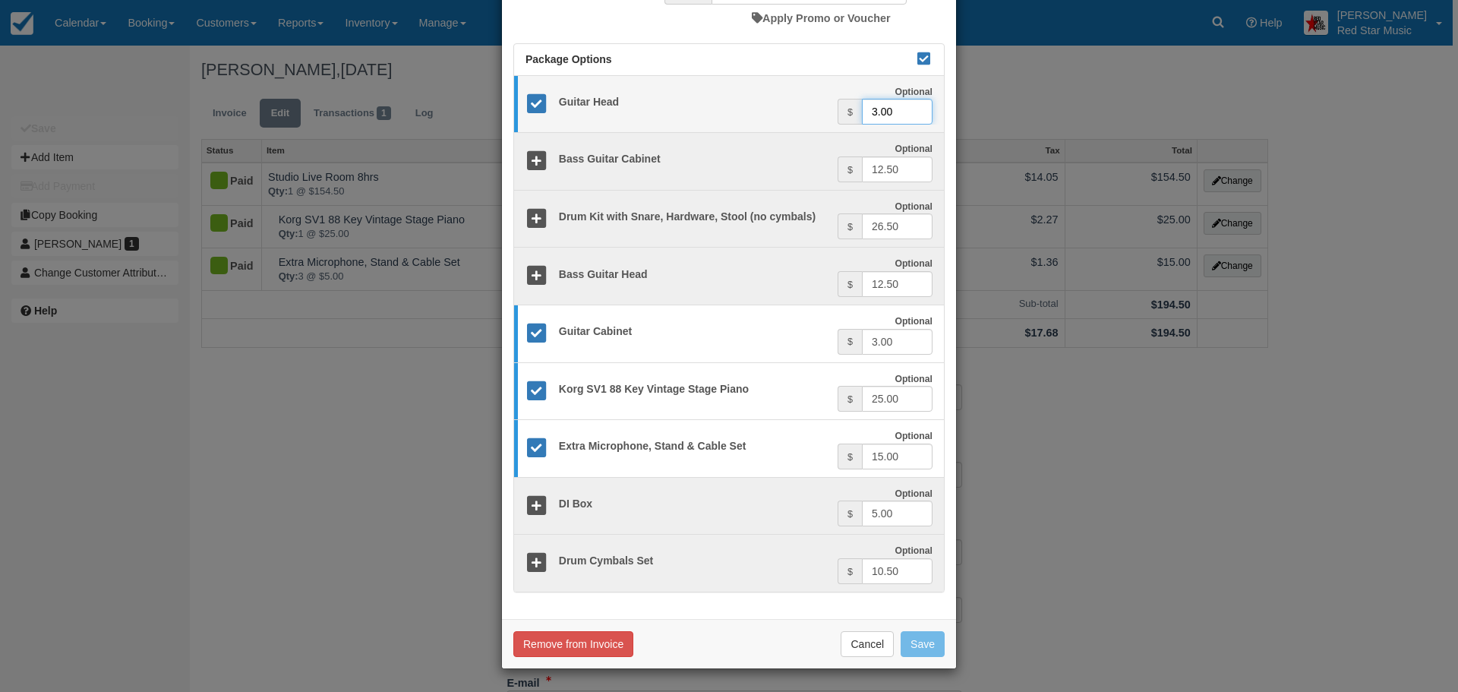
click at [893, 112] on input "3.00" at bounding box center [897, 112] width 71 height 26
click at [854, 112] on div "$ 3.00" at bounding box center [885, 112] width 95 height 26
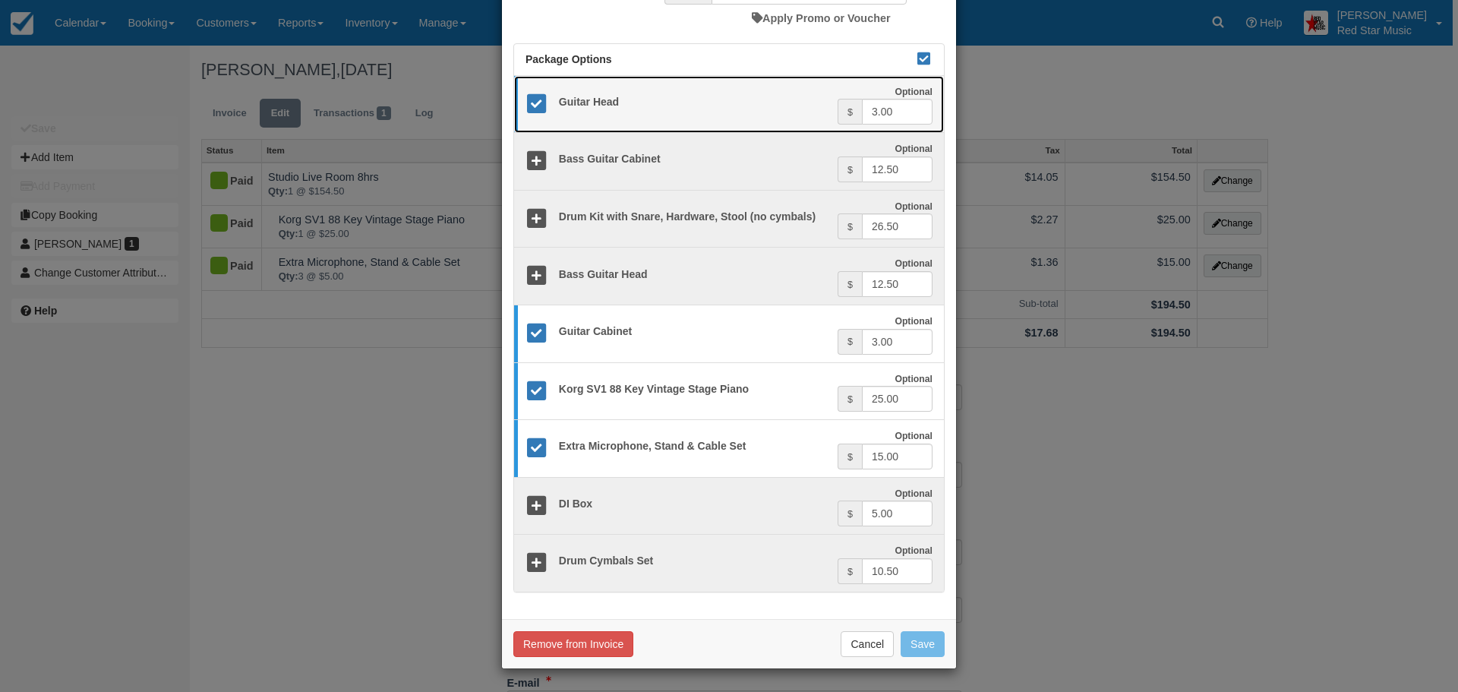
click at [838, 113] on span "$" at bounding box center [850, 112] width 24 height 26
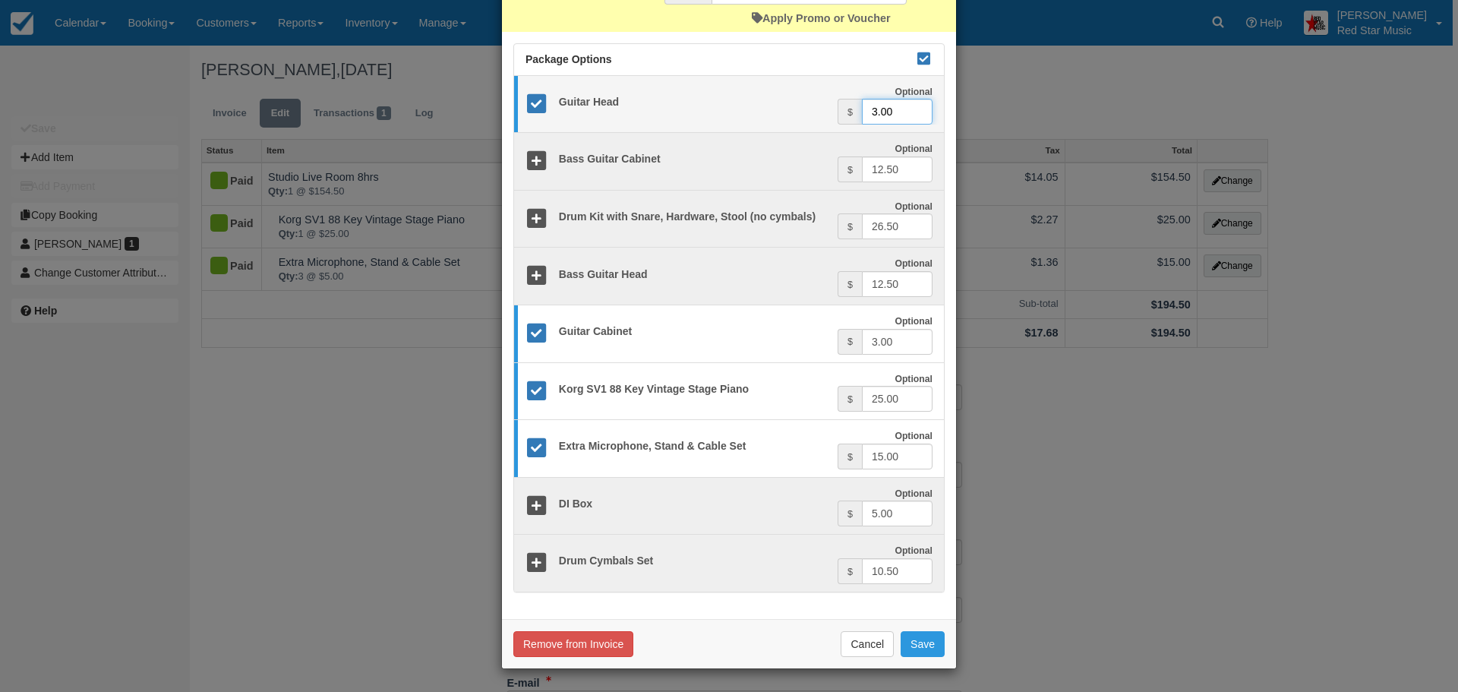
drag, startPoint x: 907, startPoint y: 112, endPoint x: 860, endPoint y: 112, distance: 46.3
click at [862, 112] on input "3.00" at bounding box center [897, 112] width 71 height 26
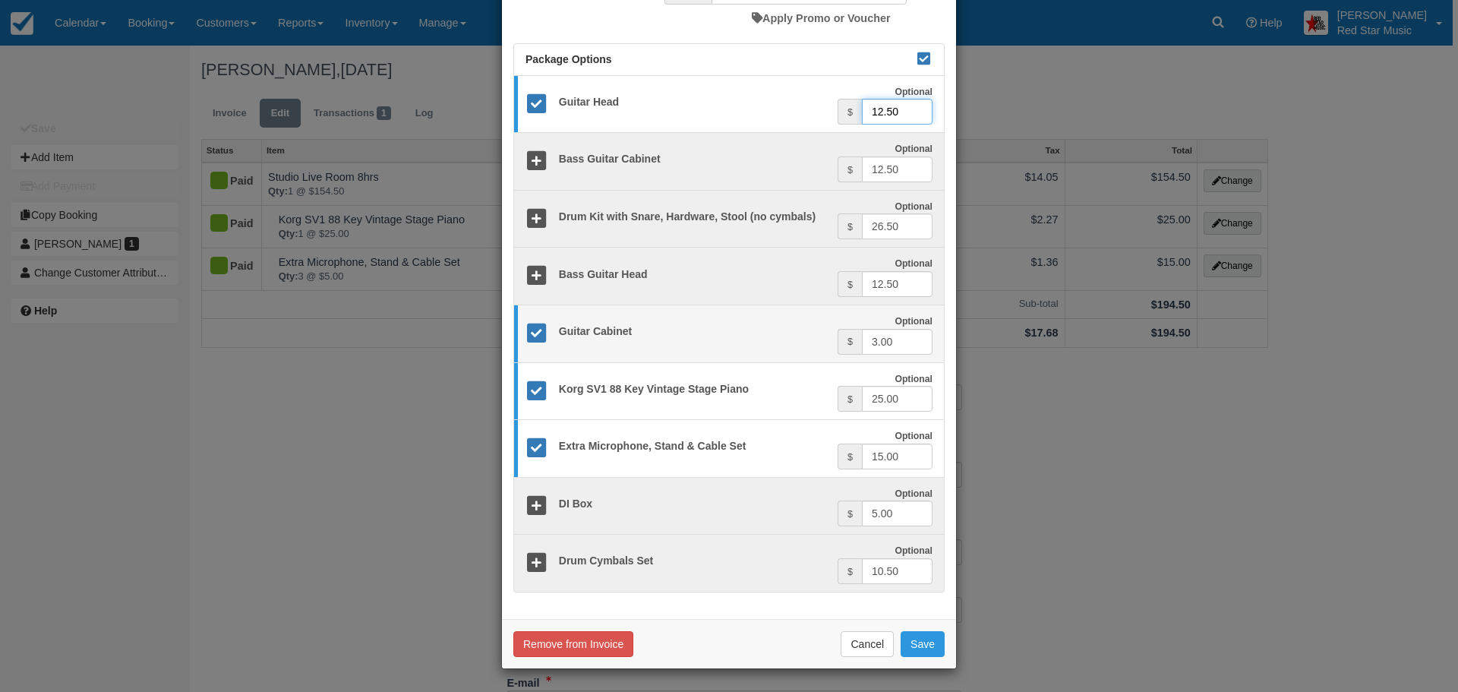
type input "12.50"
drag, startPoint x: 899, startPoint y: 341, endPoint x: 848, endPoint y: 339, distance: 50.9
click at [848, 339] on div "$ 3.00" at bounding box center [885, 342] width 95 height 26
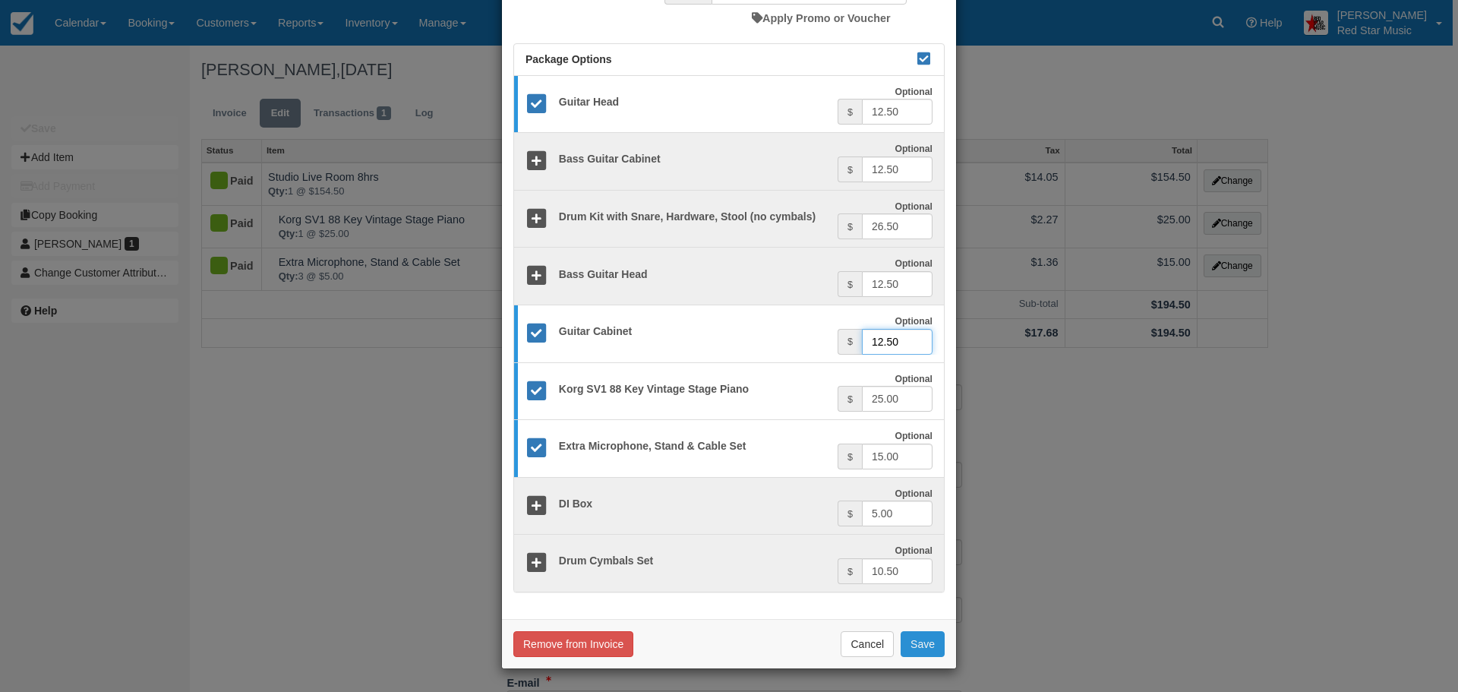
type input "12.50"
click at [917, 638] on button "Save" at bounding box center [923, 644] width 44 height 26
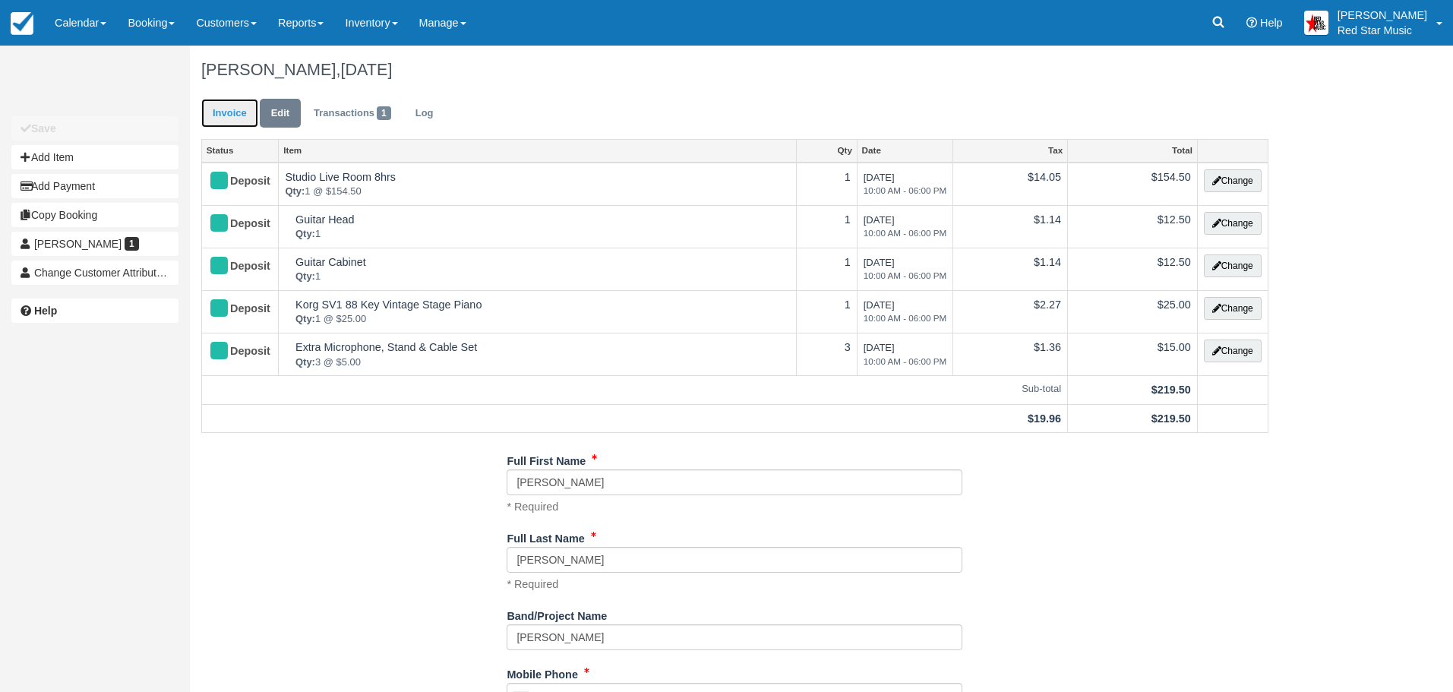
click at [229, 109] on link "Invoice" at bounding box center [229, 114] width 57 height 30
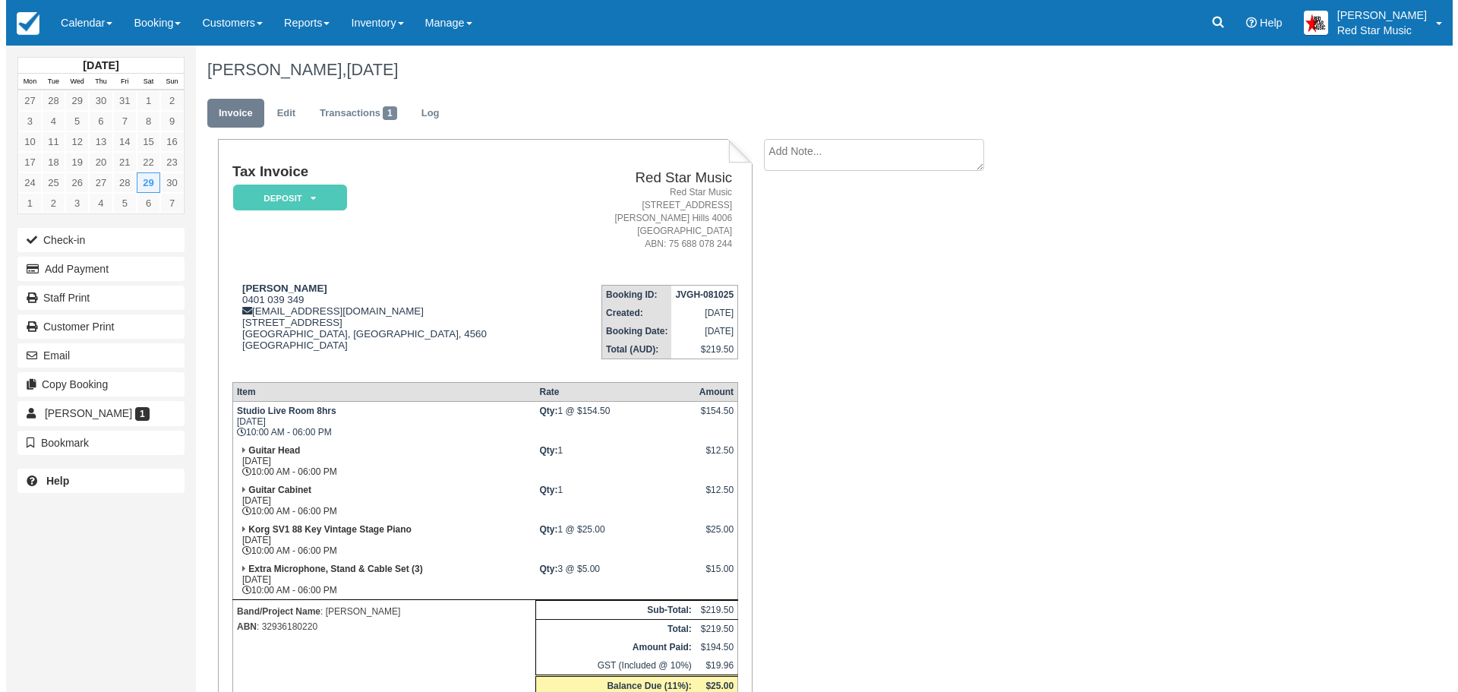
scroll to position [134, 0]
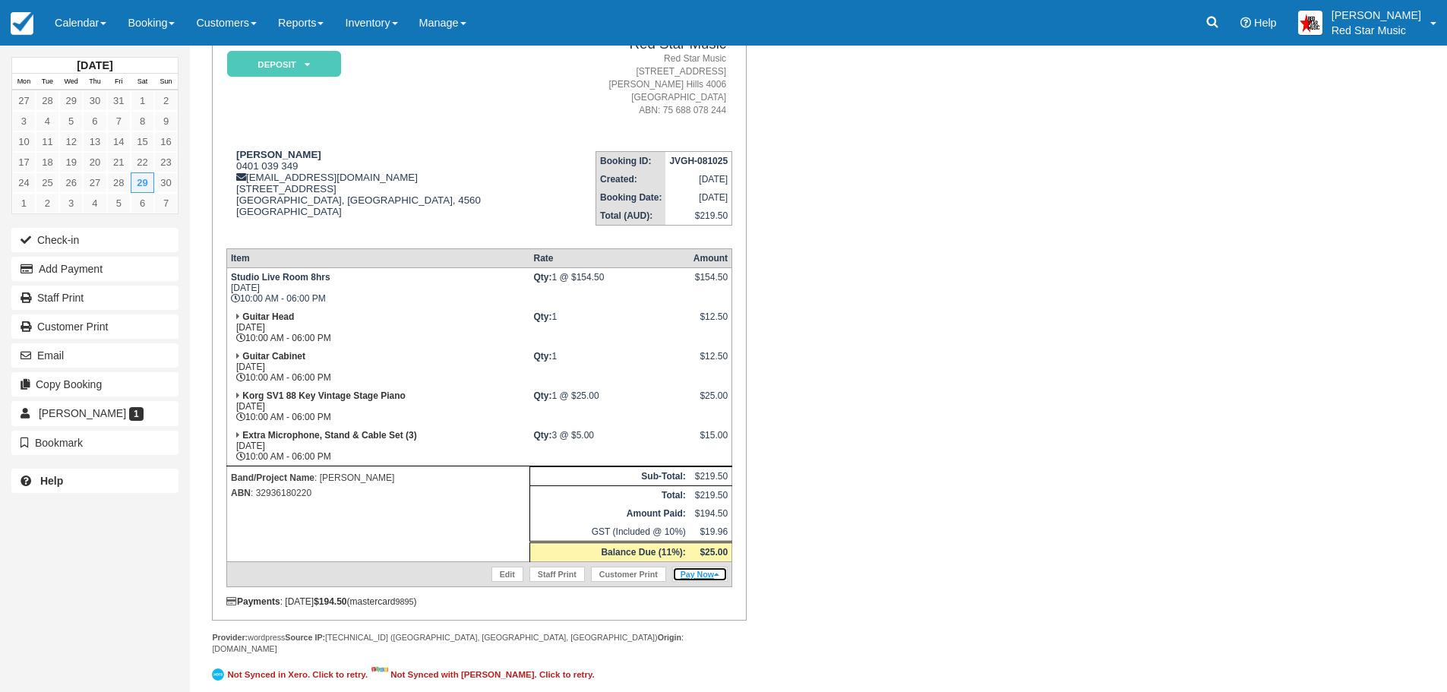
click at [696, 570] on link "Pay Now" at bounding box center [699, 574] width 55 height 15
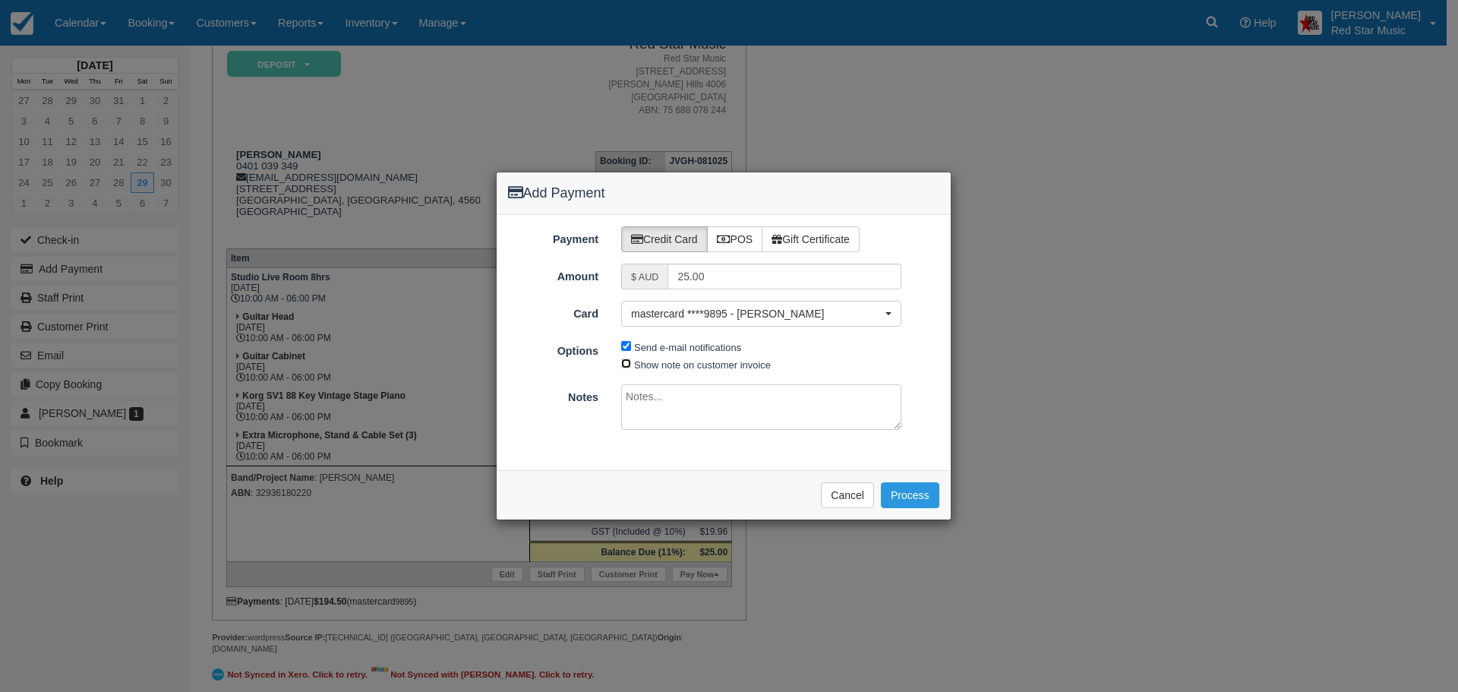
click at [627, 359] on input "Show note on customer invoice" at bounding box center [626, 363] width 10 height 10
checkbox input "true"
click at [644, 402] on textarea at bounding box center [761, 407] width 280 height 46
type textarea "Guitar stack added by request."
click at [915, 490] on button "Process" at bounding box center [910, 495] width 58 height 26
